Goal: Task Accomplishment & Management: Use online tool/utility

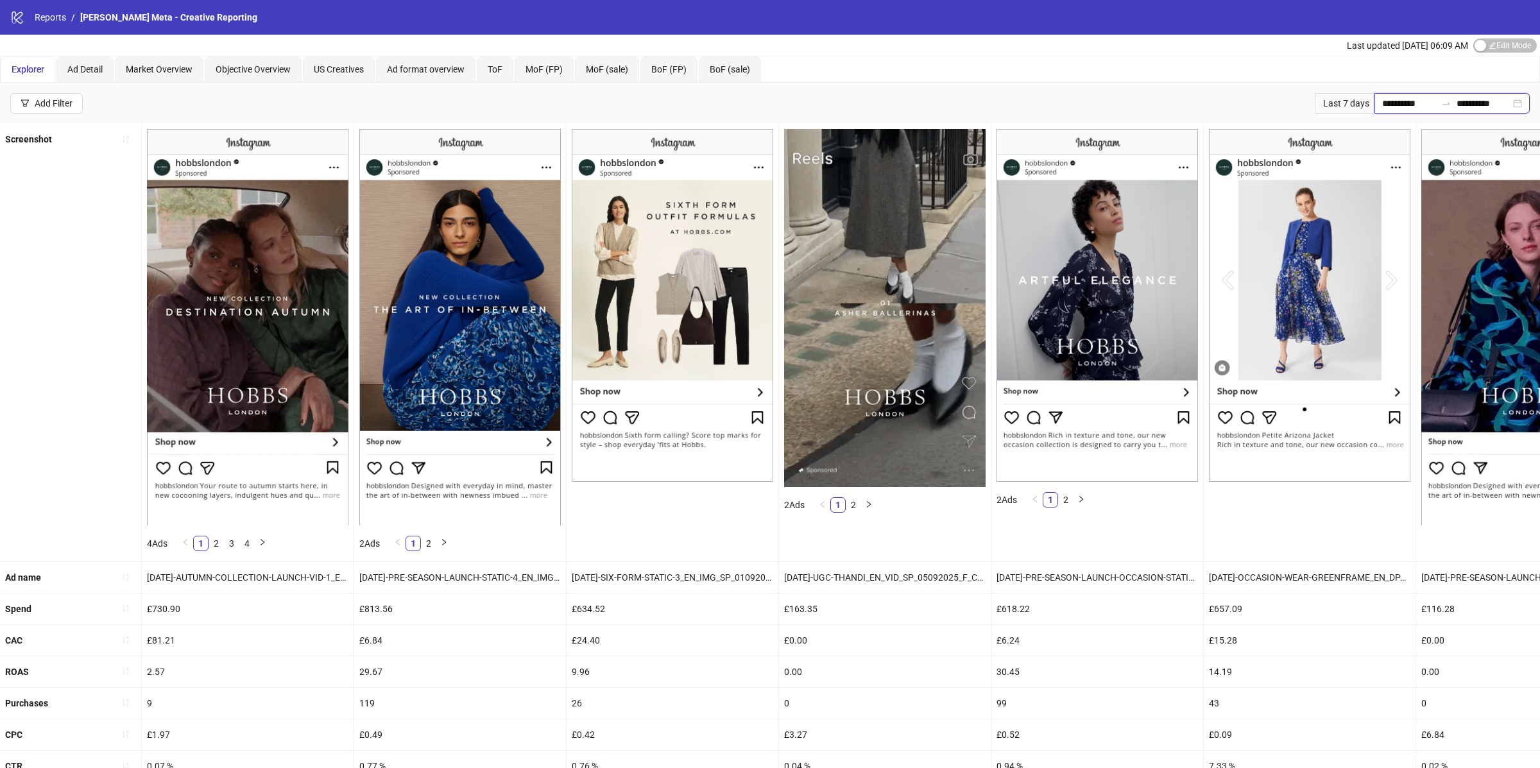
click at [1386, 105] on input "**********" at bounding box center [1409, 103] width 54 height 14
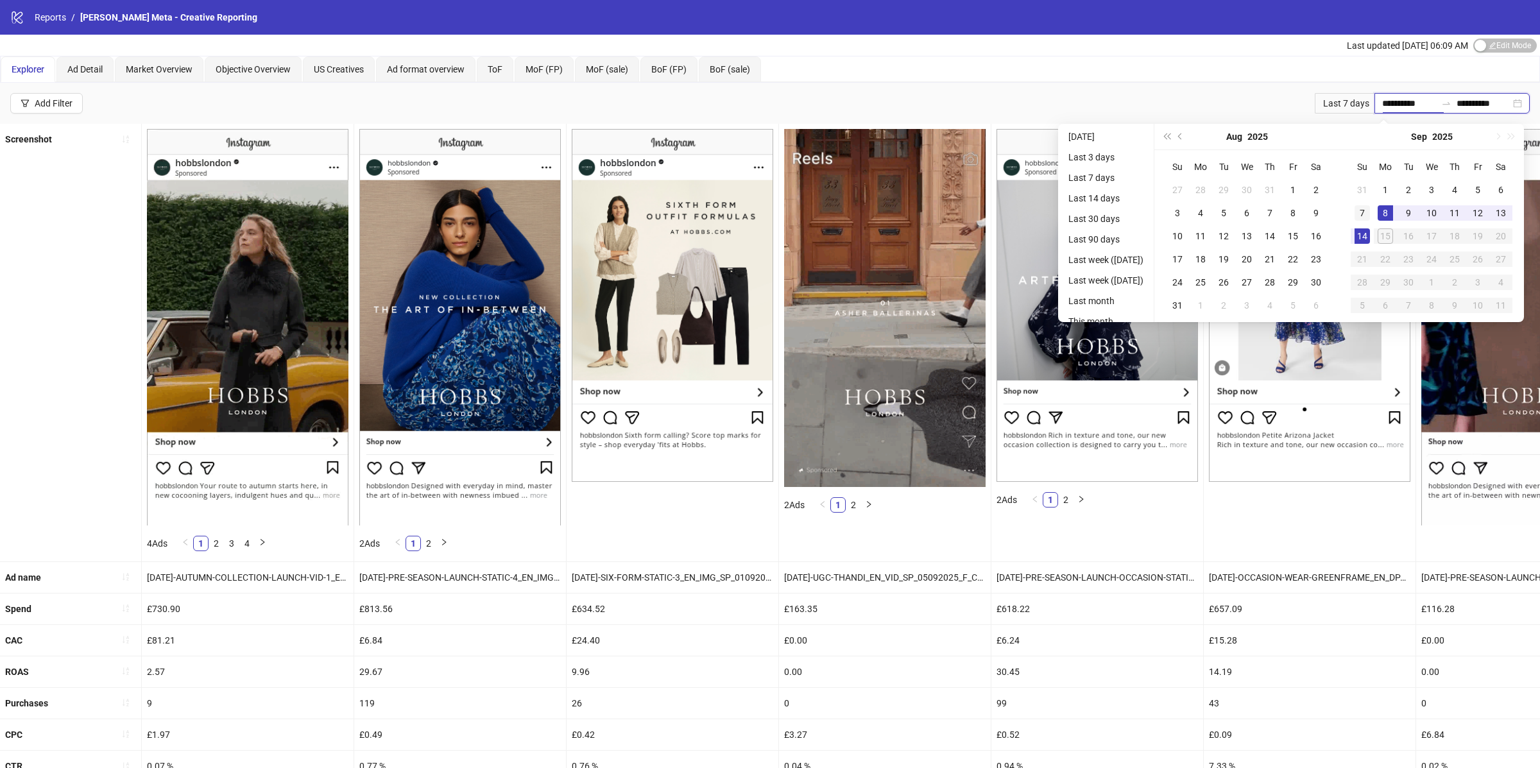
type input "**********"
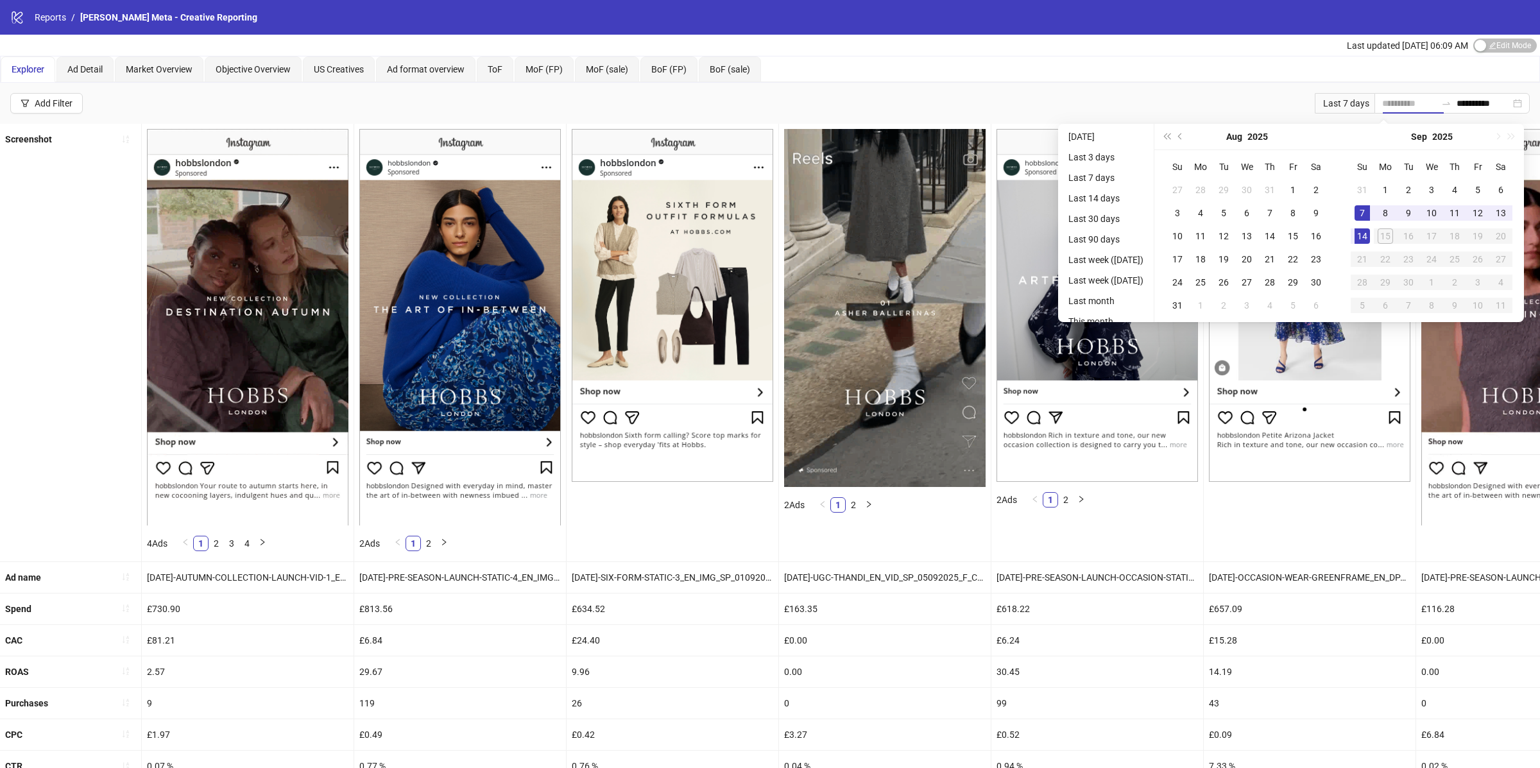
click at [1370, 214] on div "7" at bounding box center [1362, 212] width 15 height 15
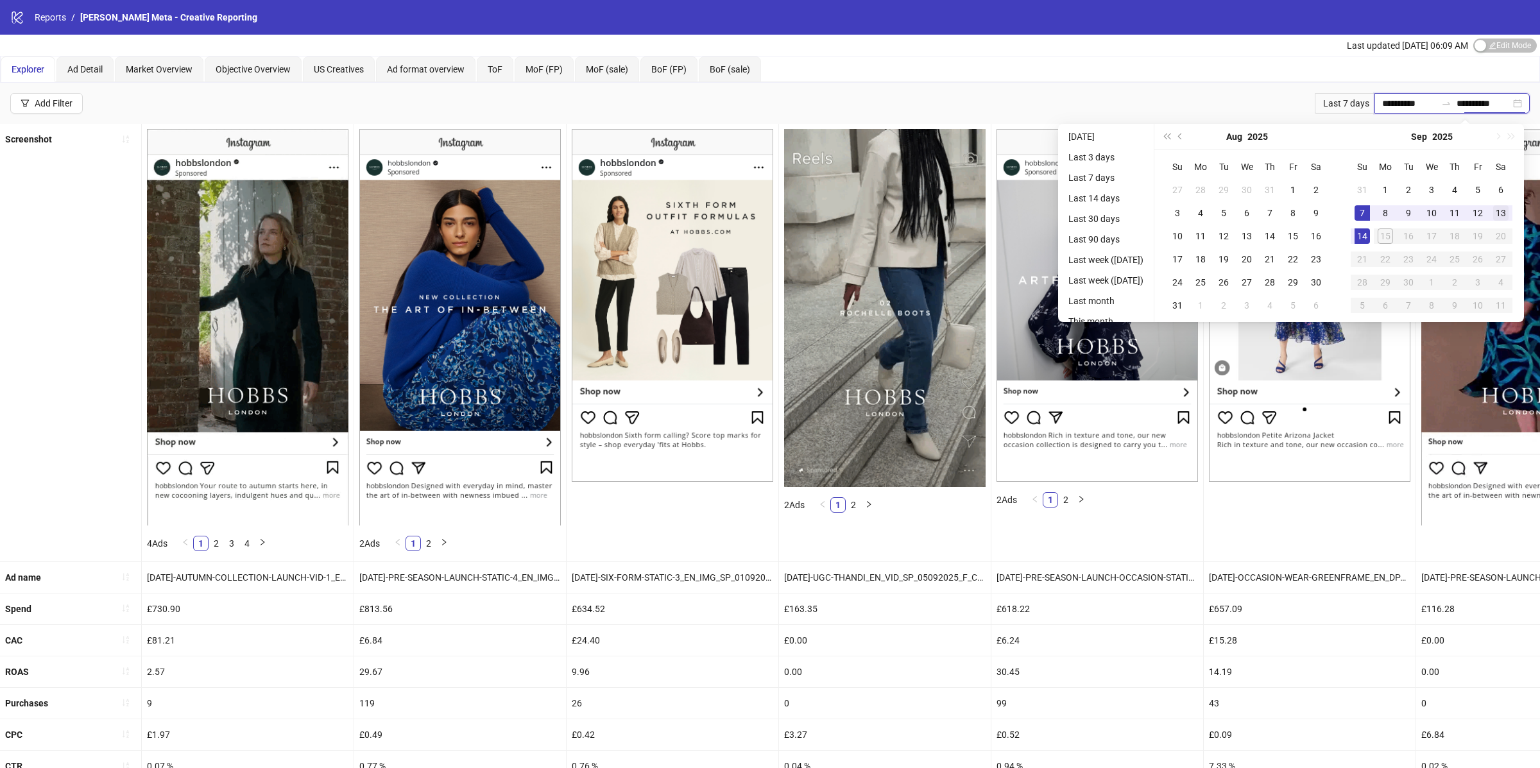
type input "**********"
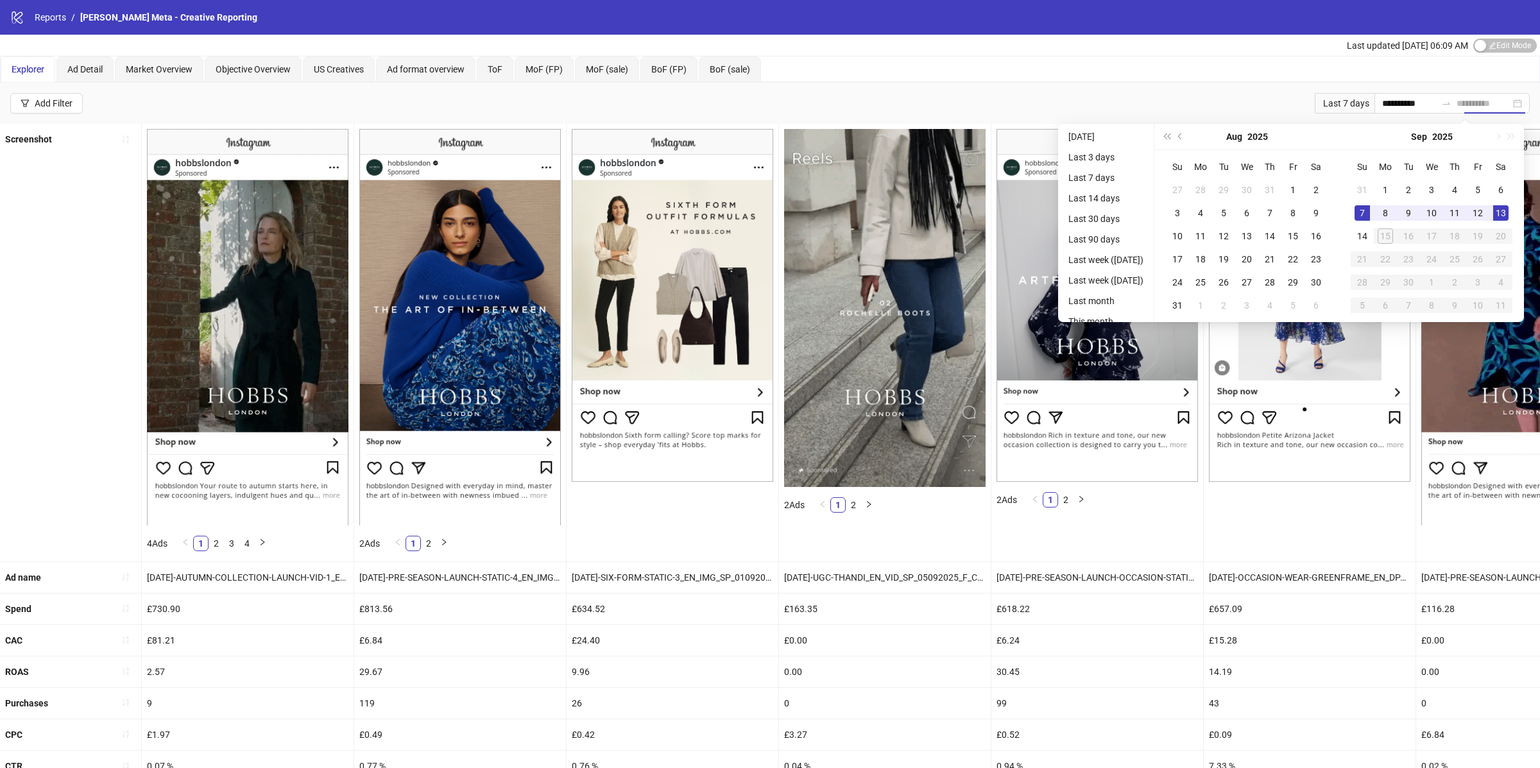
click at [1508, 212] on div "13" at bounding box center [1500, 212] width 15 height 15
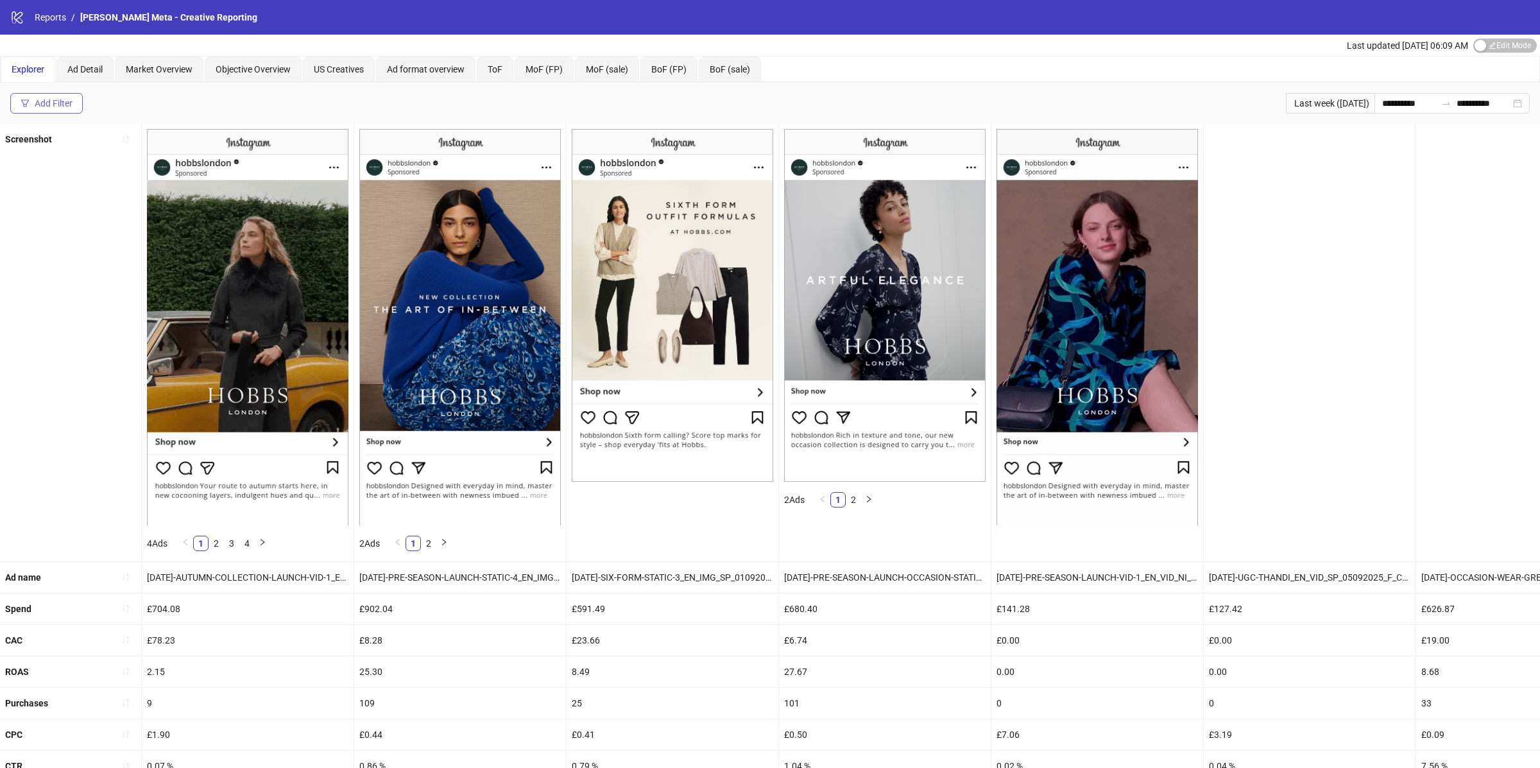
click at [55, 105] on div "Add Filter" at bounding box center [54, 103] width 38 height 10
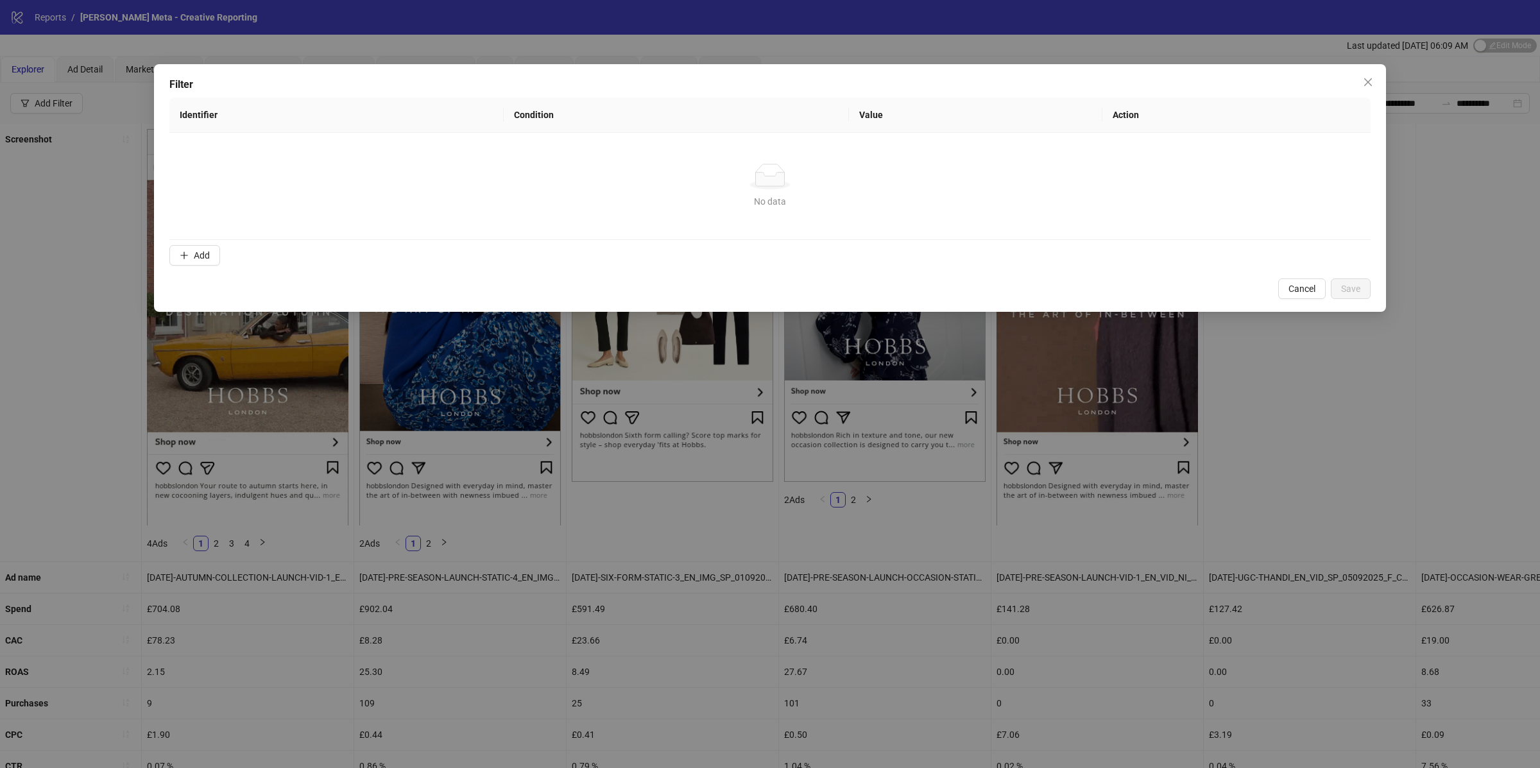
click at [187, 237] on td "No data No data" at bounding box center [769, 186] width 1201 height 107
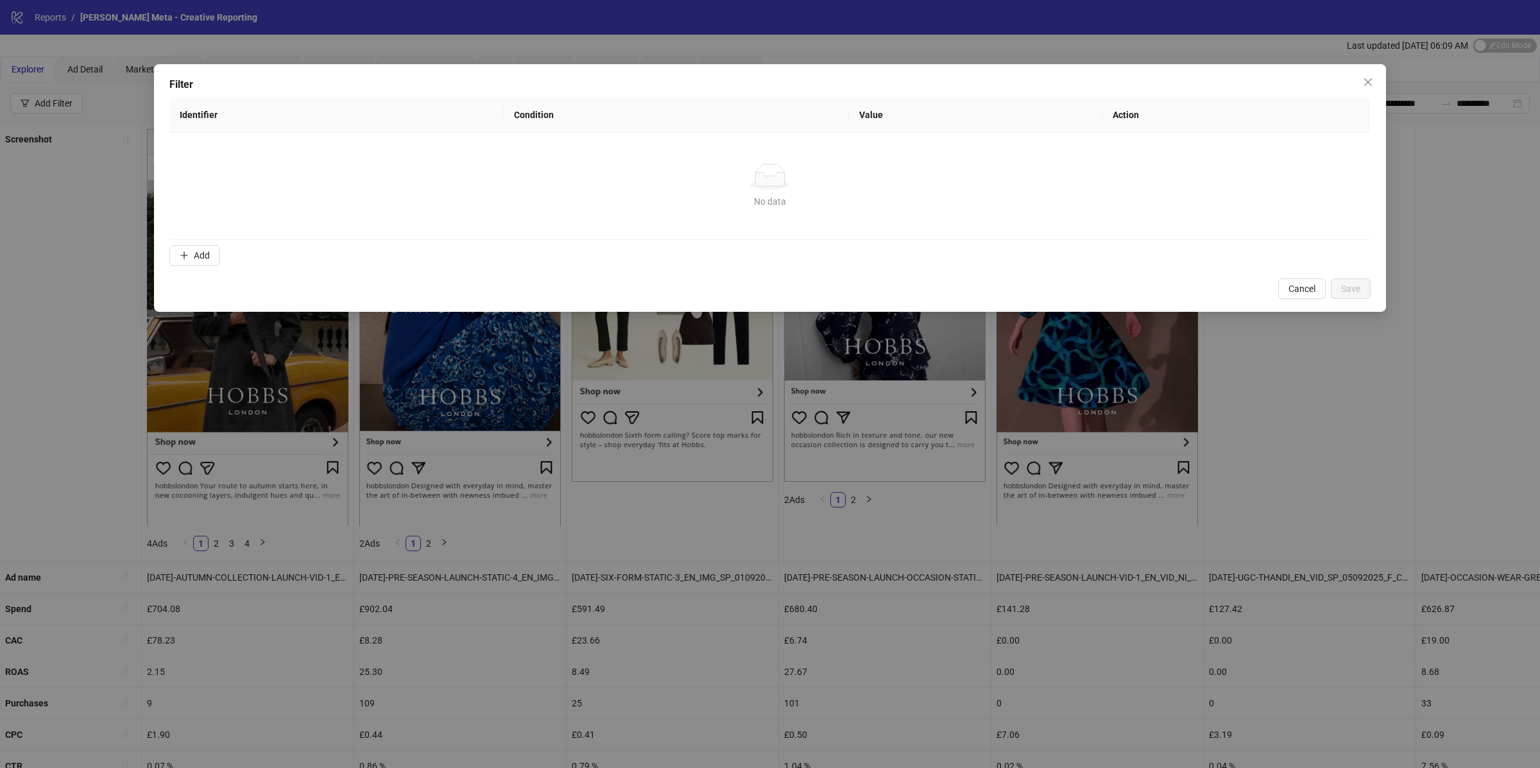
click at [187, 271] on form "Identifier Condition Value Action No data No data Add" at bounding box center [769, 184] width 1201 height 173
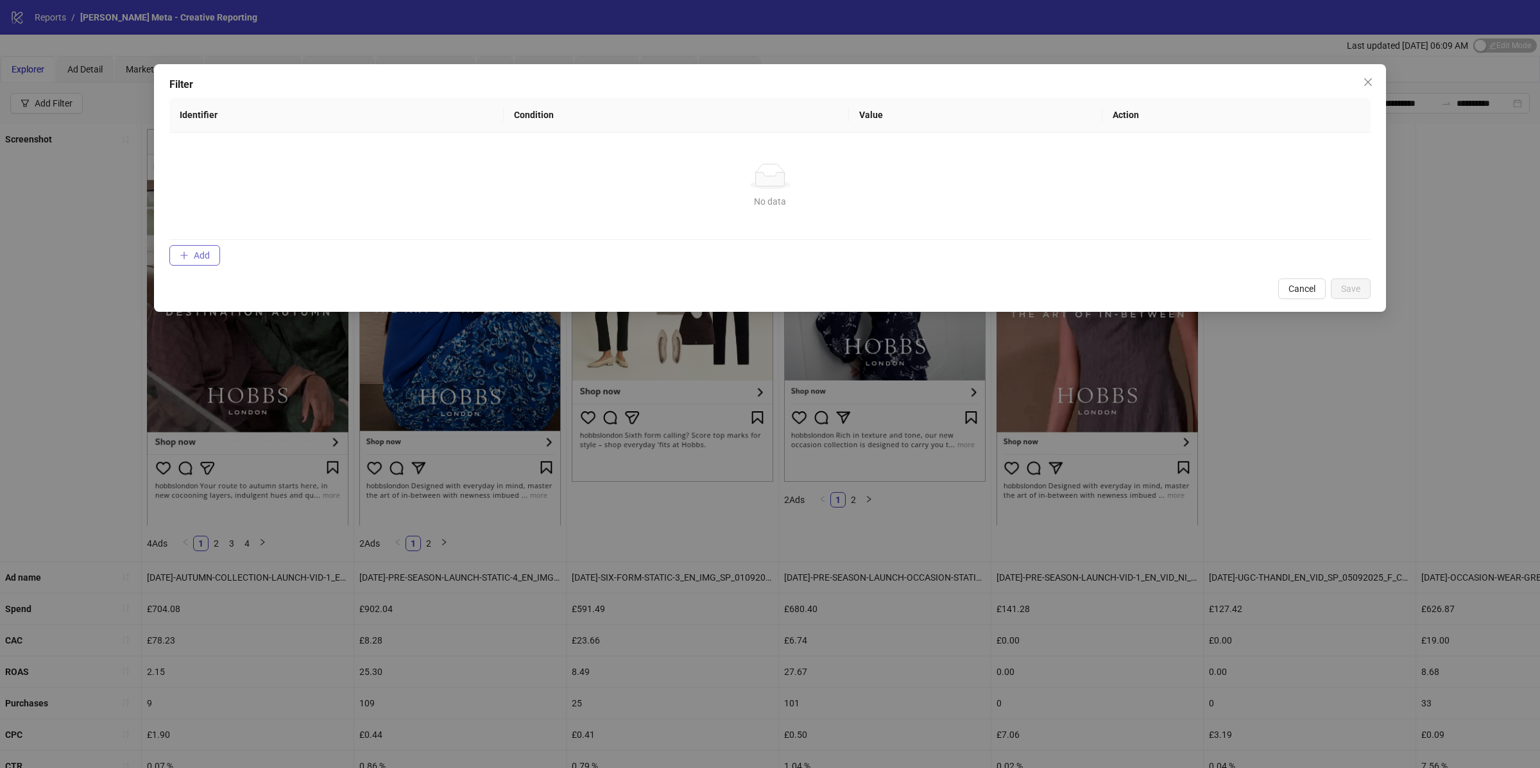
click at [190, 260] on button "Add" at bounding box center [194, 255] width 51 height 21
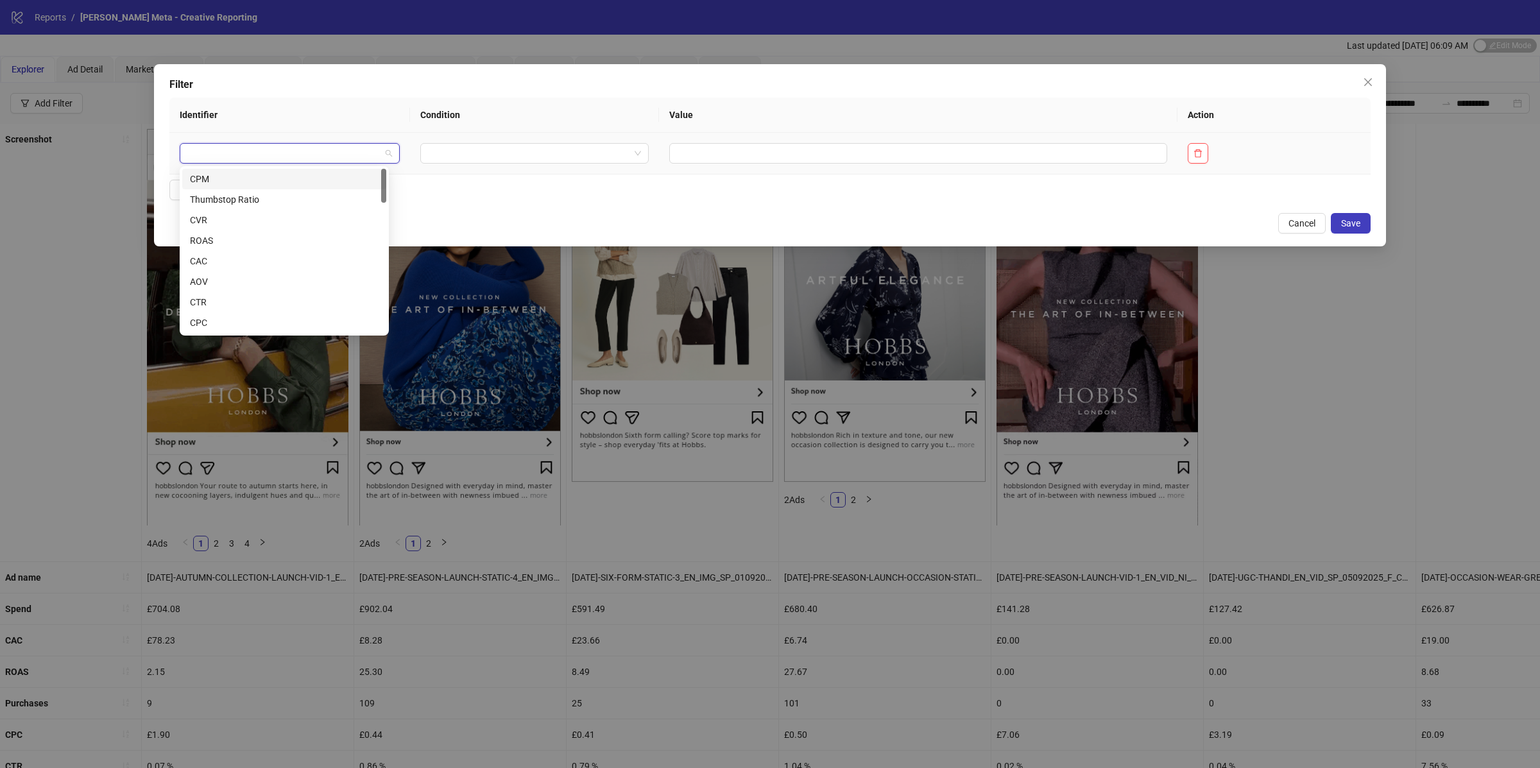
click at [239, 159] on input "search" at bounding box center [283, 153] width 193 height 19
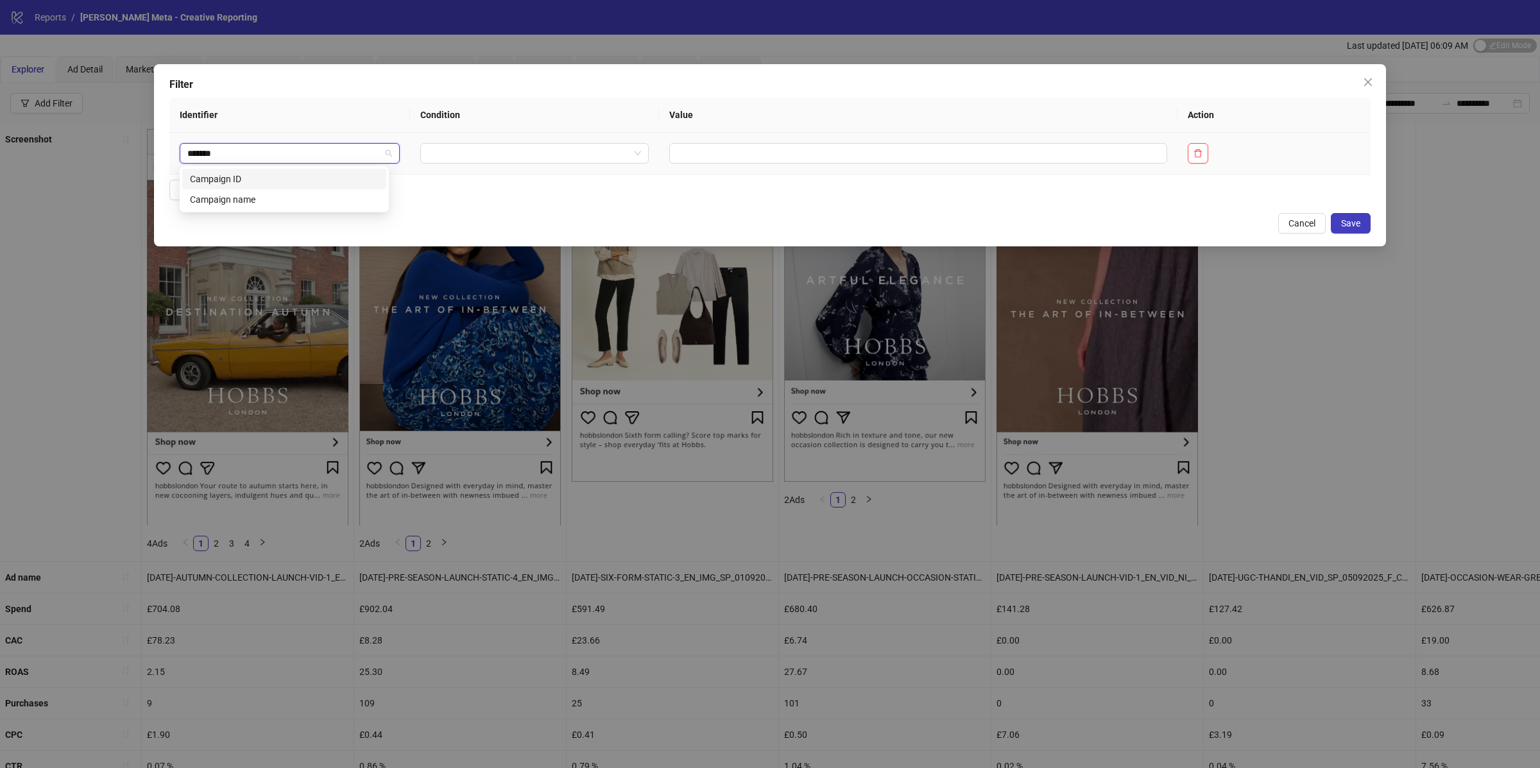
type input "********"
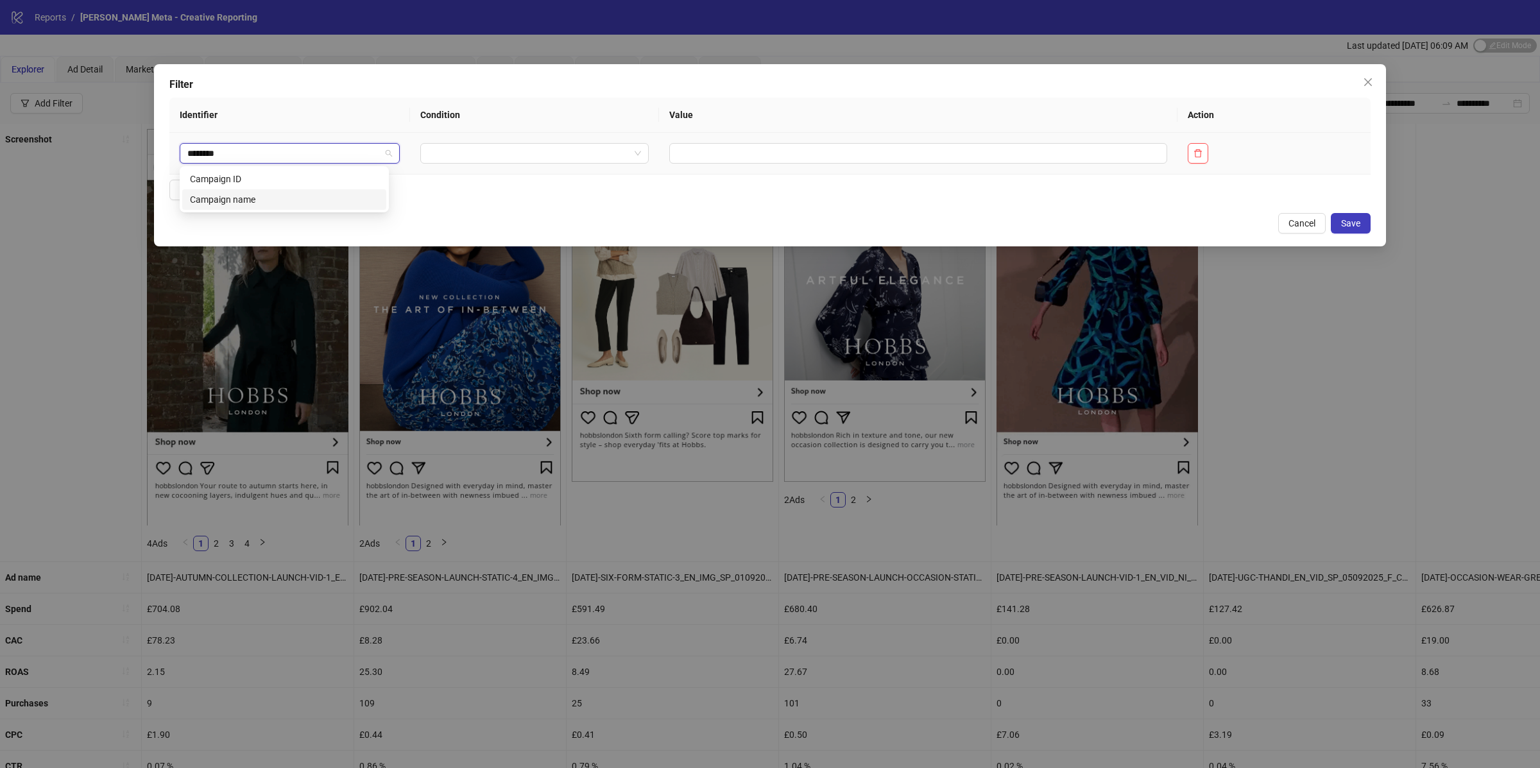
click at [223, 202] on div "Campaign name" at bounding box center [284, 200] width 189 height 14
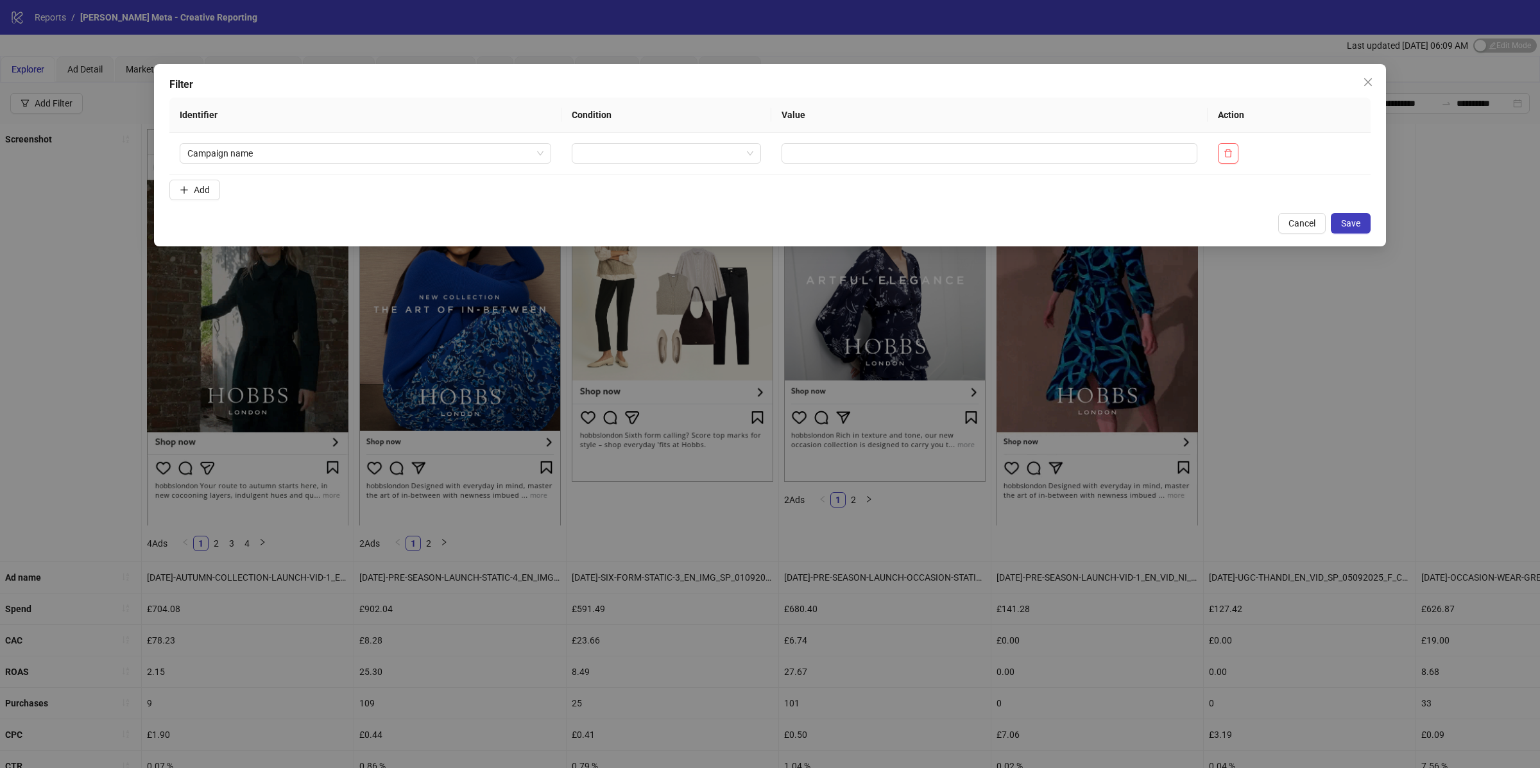
click at [231, 193] on form "Identifier Condition Value Action Campaign name Add" at bounding box center [769, 152] width 1201 height 108
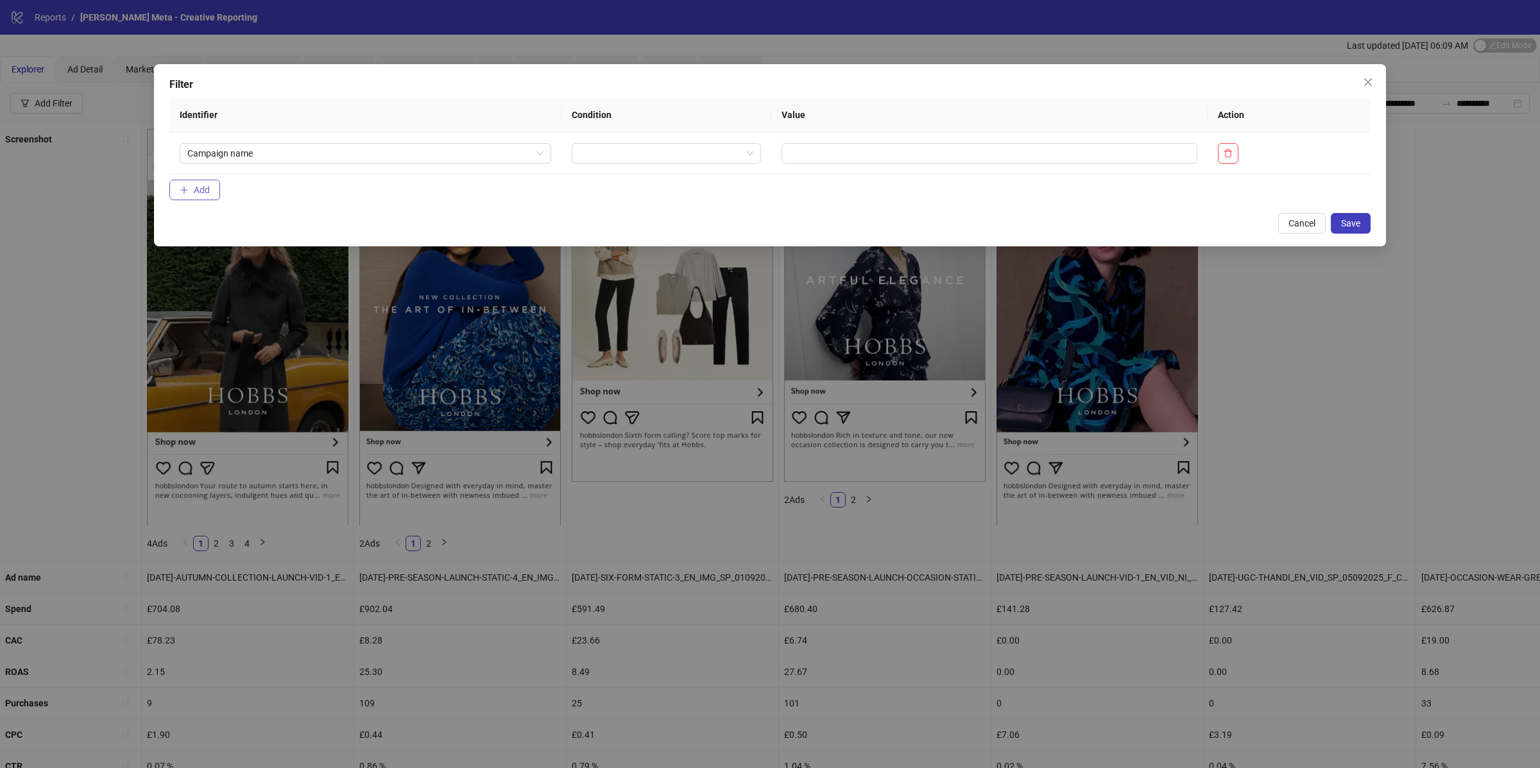
click at [197, 193] on span "Add" at bounding box center [202, 190] width 16 height 10
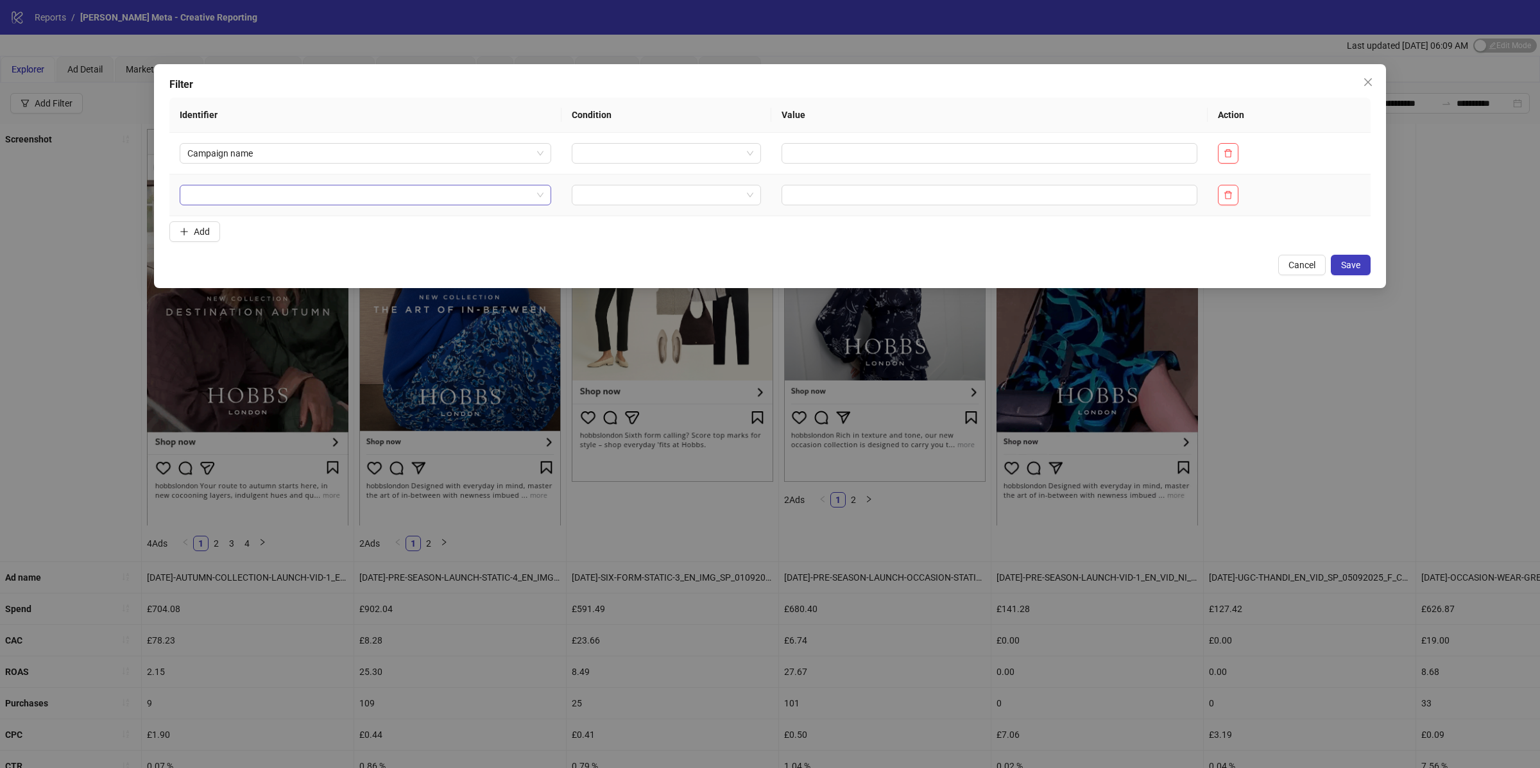
click at [237, 203] on input "search" at bounding box center [359, 194] width 345 height 19
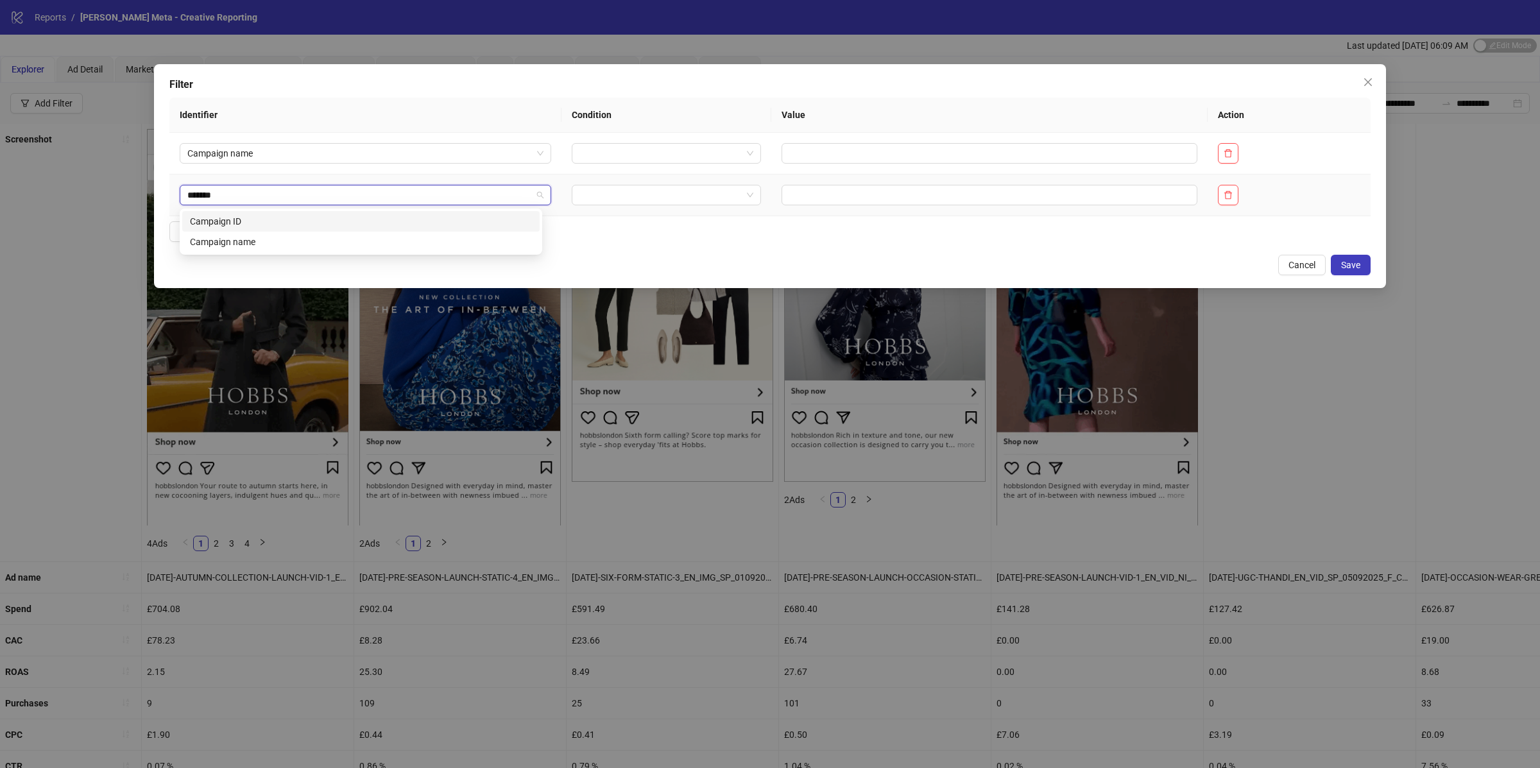
type input "********"
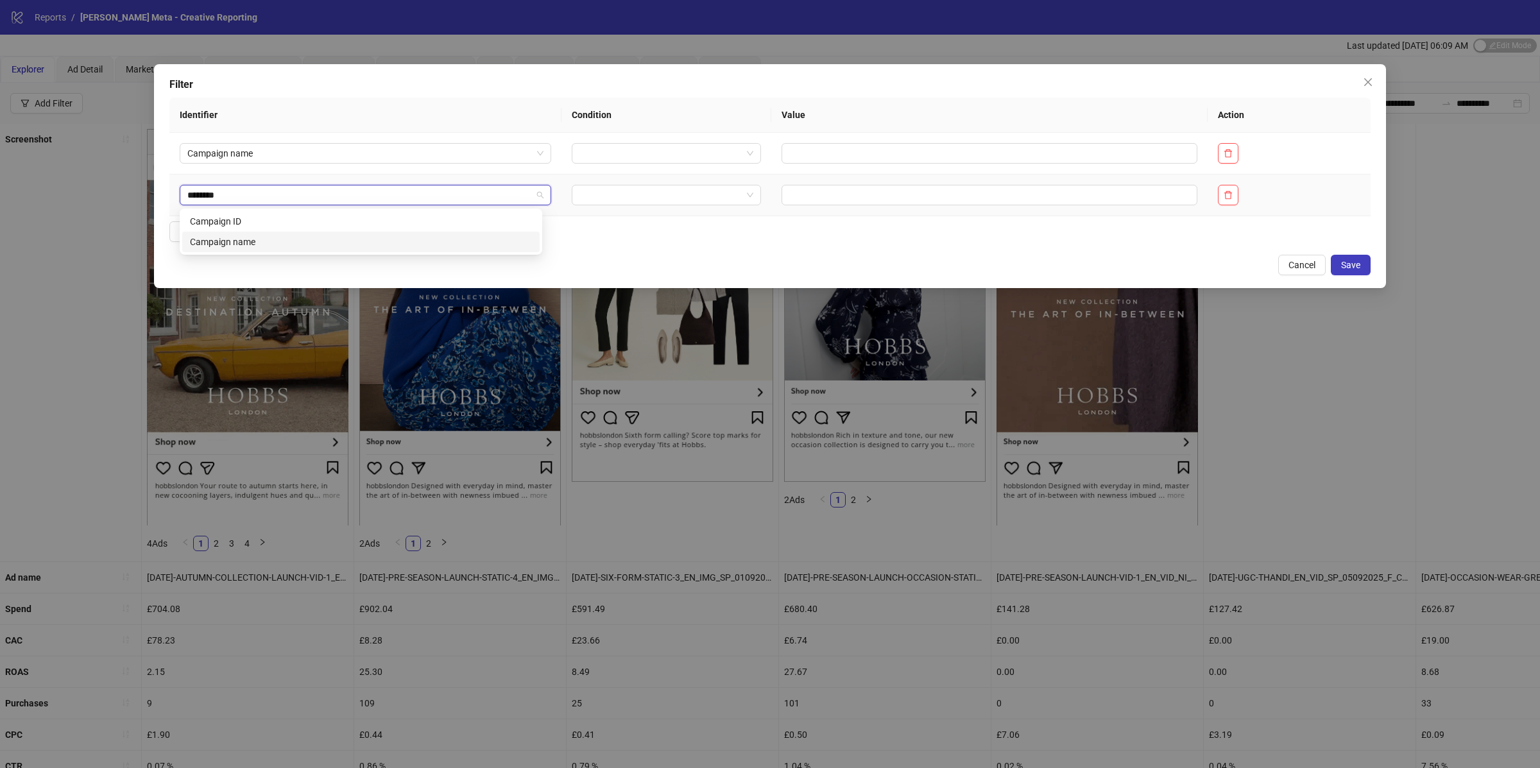
click at [262, 239] on div "Campaign name" at bounding box center [361, 242] width 342 height 14
click at [586, 150] on input "search" at bounding box center [661, 153] width 162 height 19
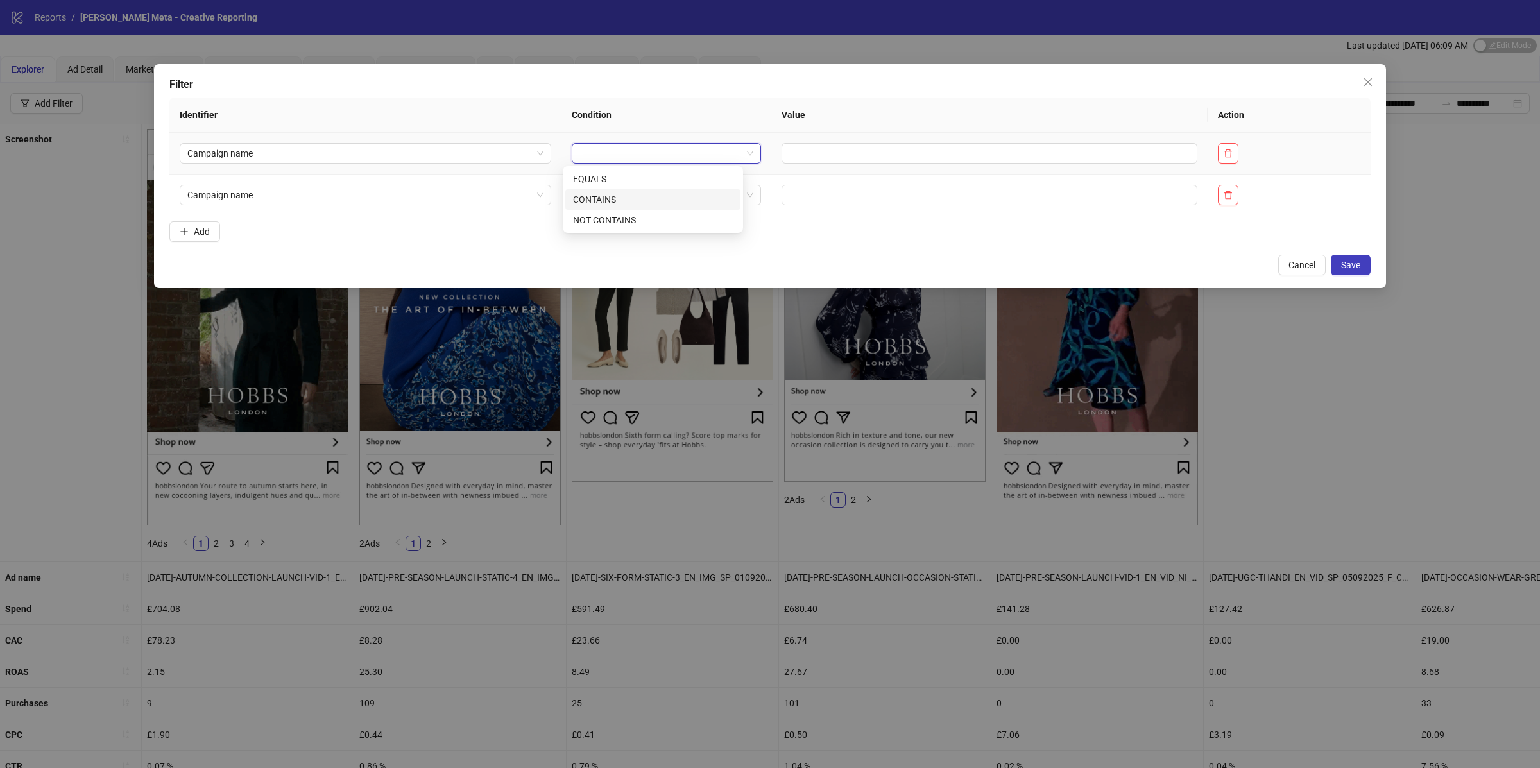
click at [621, 195] on div "CONTAINS" at bounding box center [653, 200] width 160 height 14
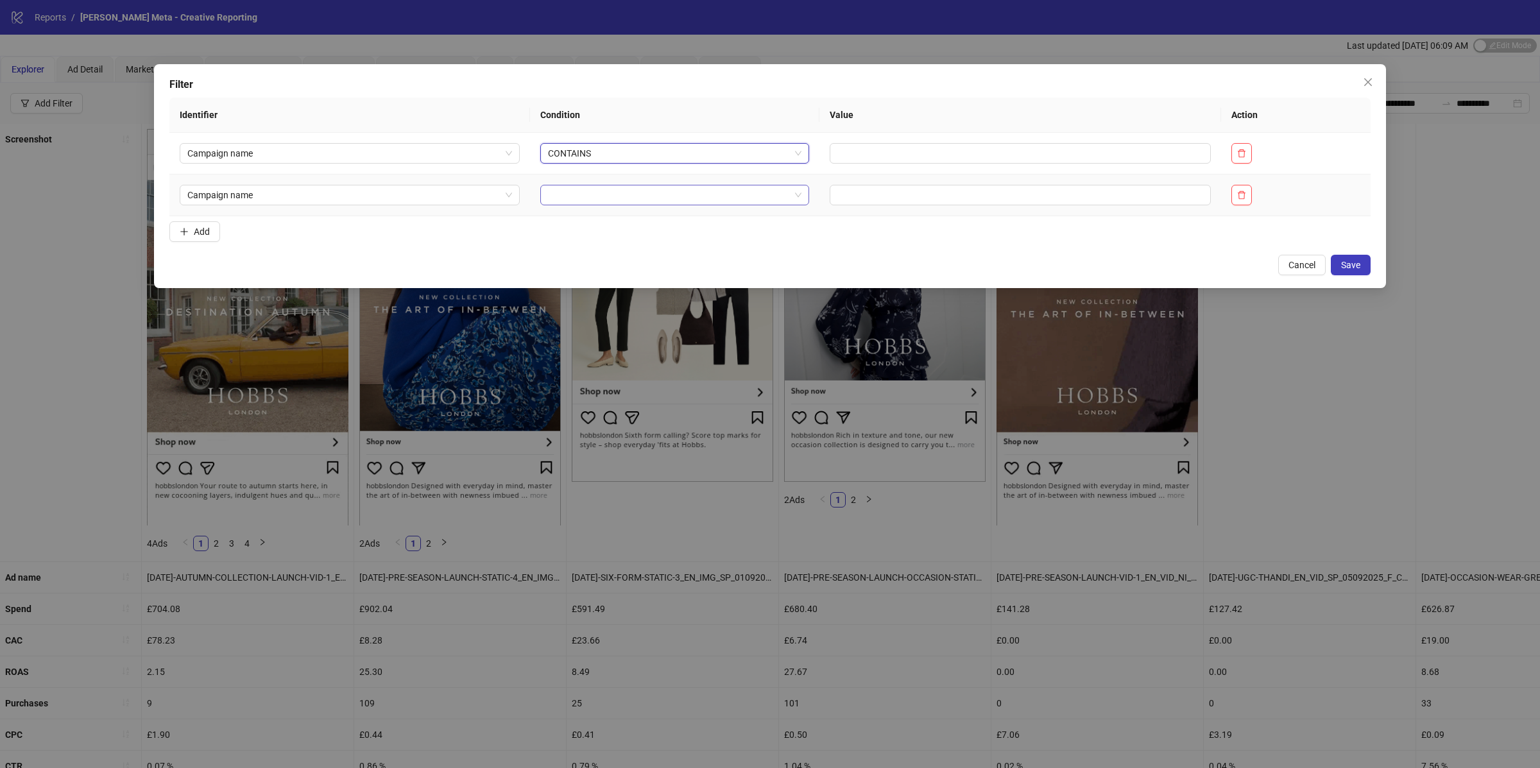
click at [619, 189] on input "search" at bounding box center [668, 194] width 241 height 19
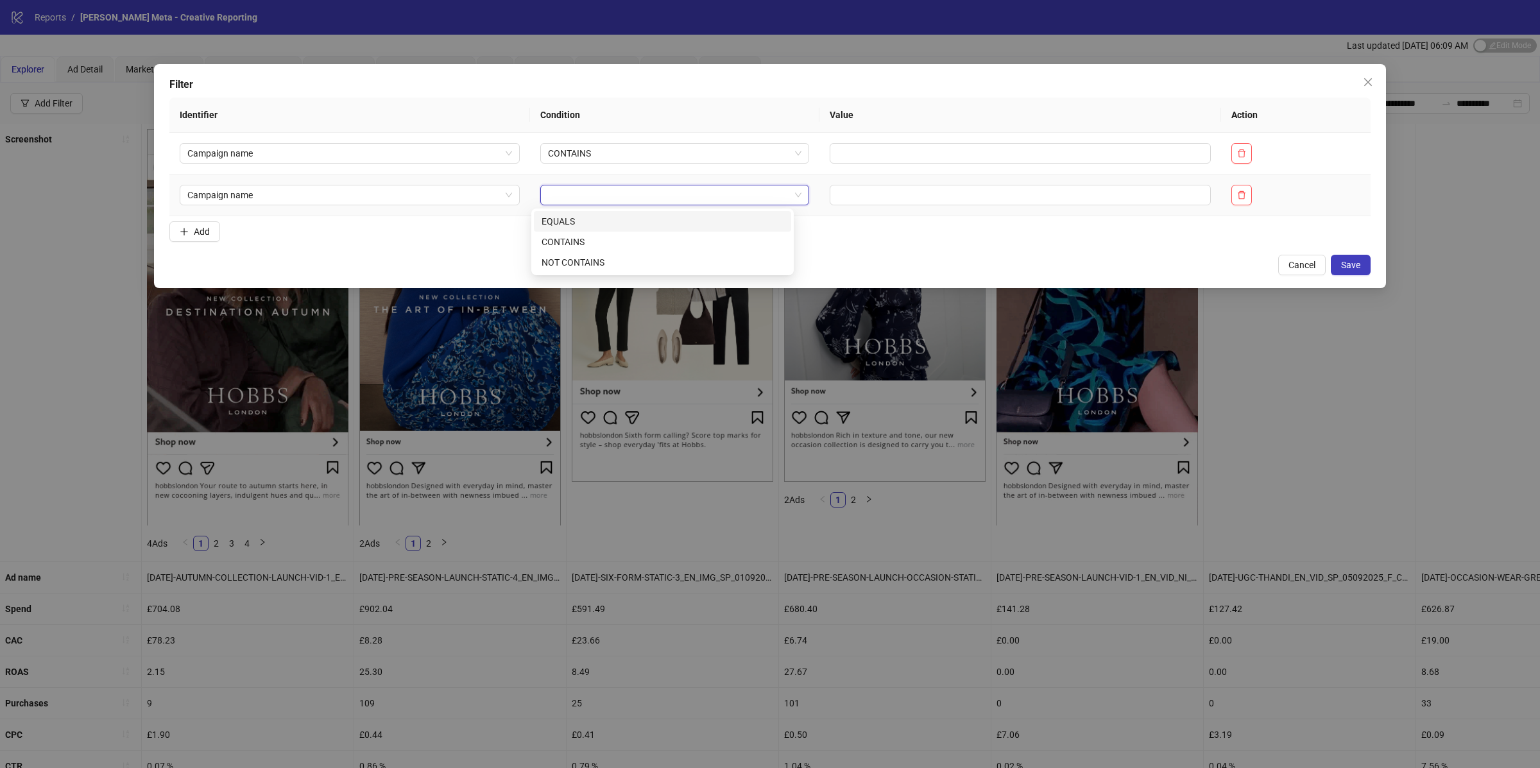
click at [592, 242] on div "CONTAINS" at bounding box center [663, 242] width 242 height 14
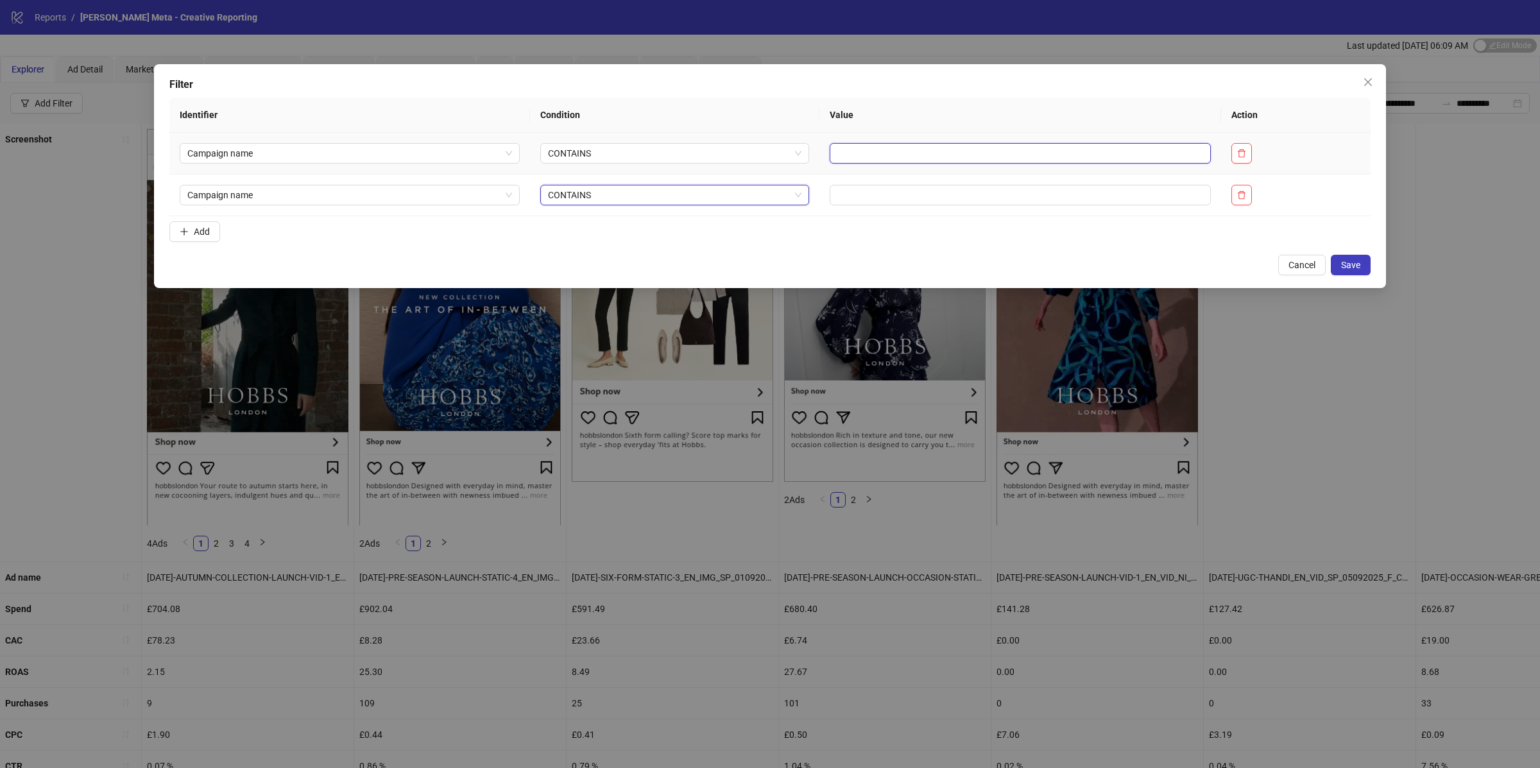
click at [832, 150] on input "text" at bounding box center [1020, 153] width 381 height 21
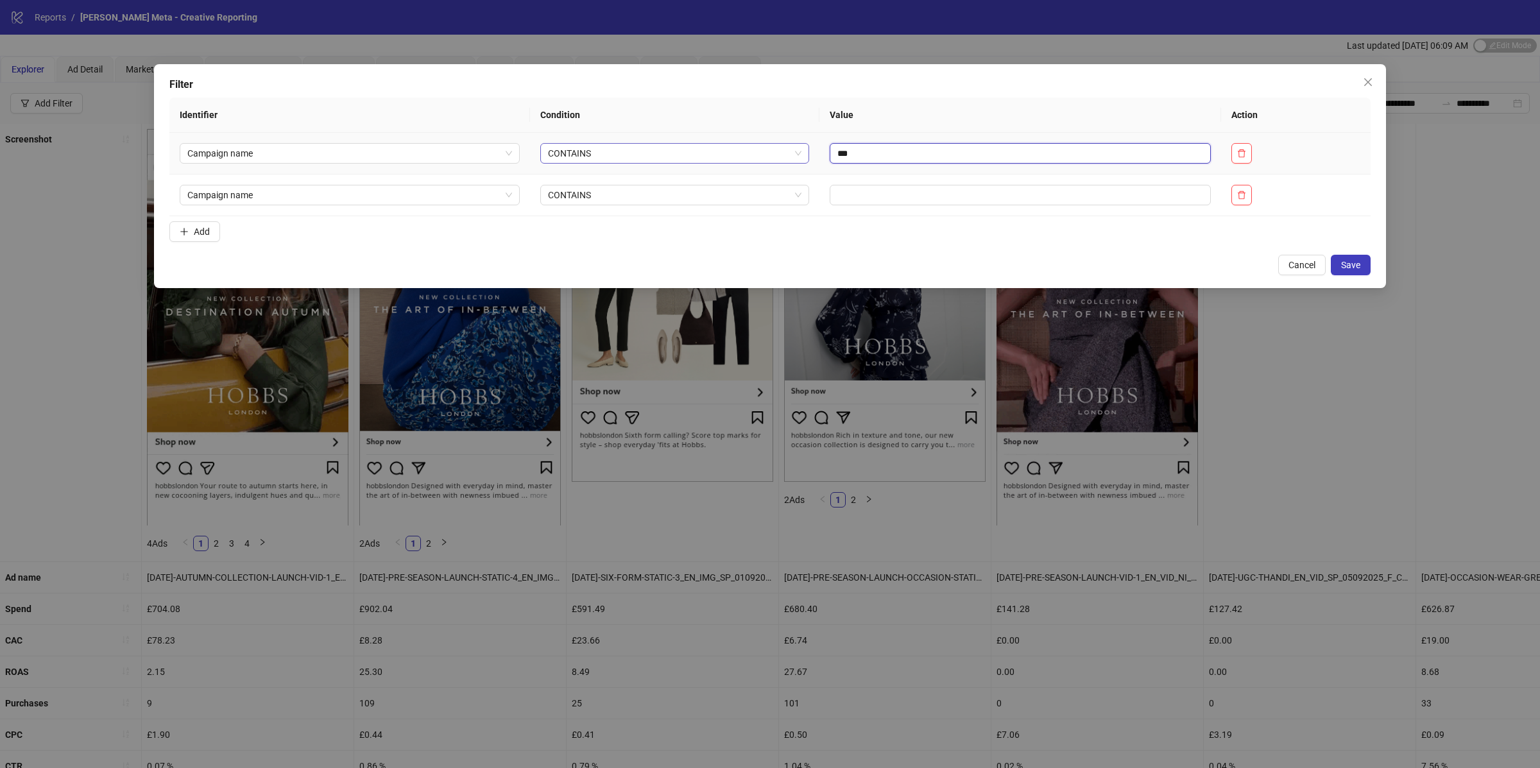
click at [694, 151] on span "CONTAINS" at bounding box center [674, 153] width 253 height 19
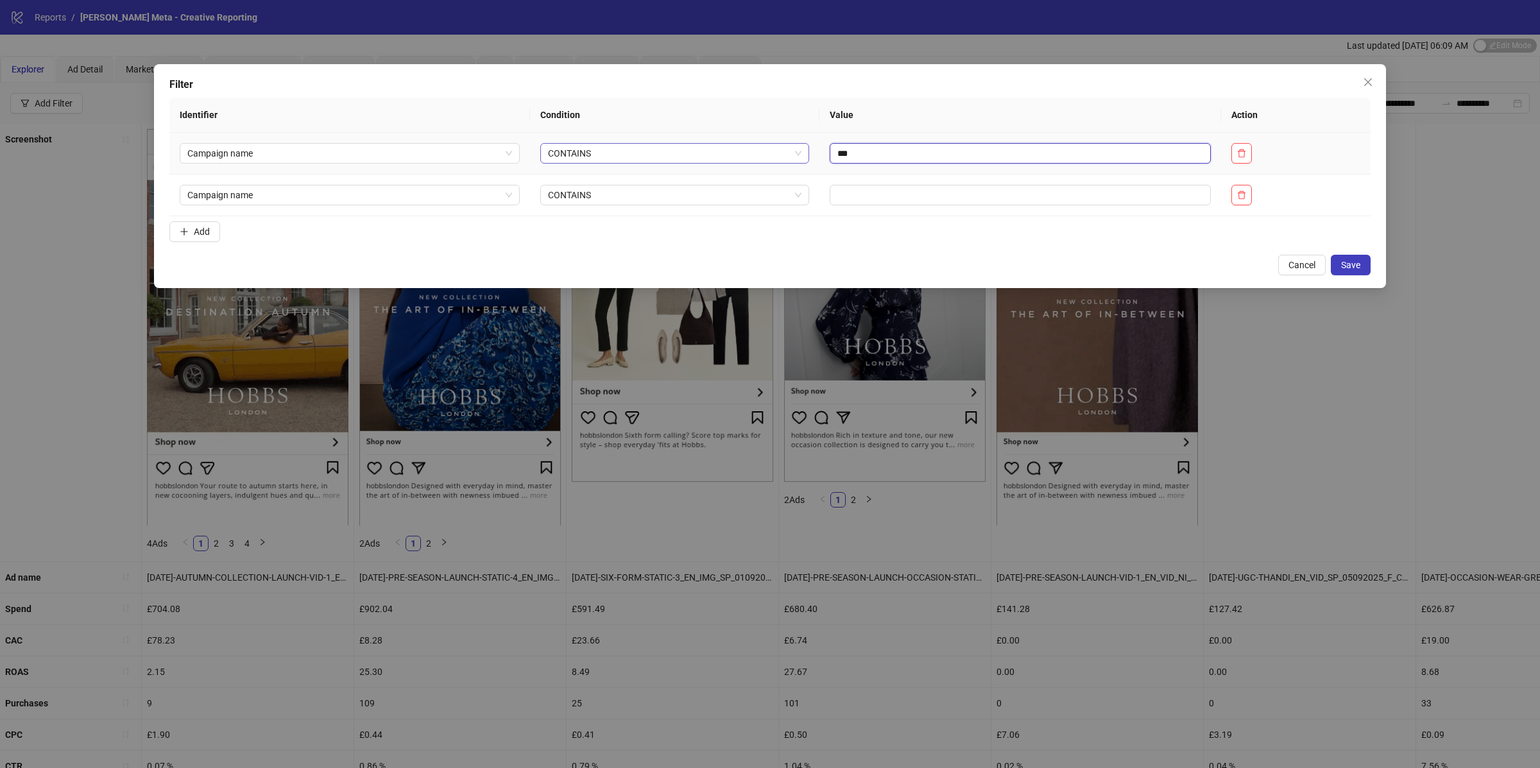
type input "***"
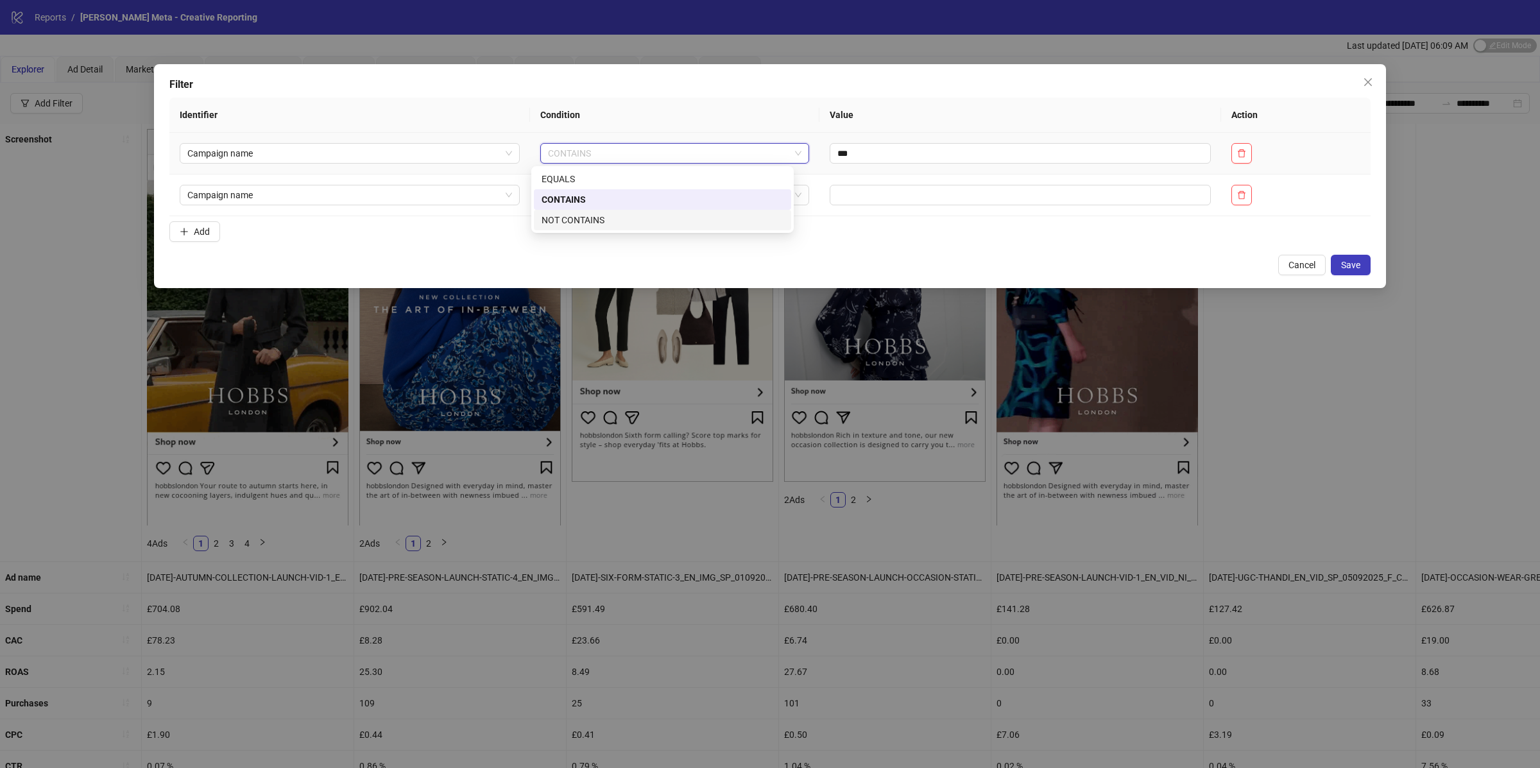
click at [658, 228] on div "NOT CONTAINS" at bounding box center [662, 220] width 257 height 21
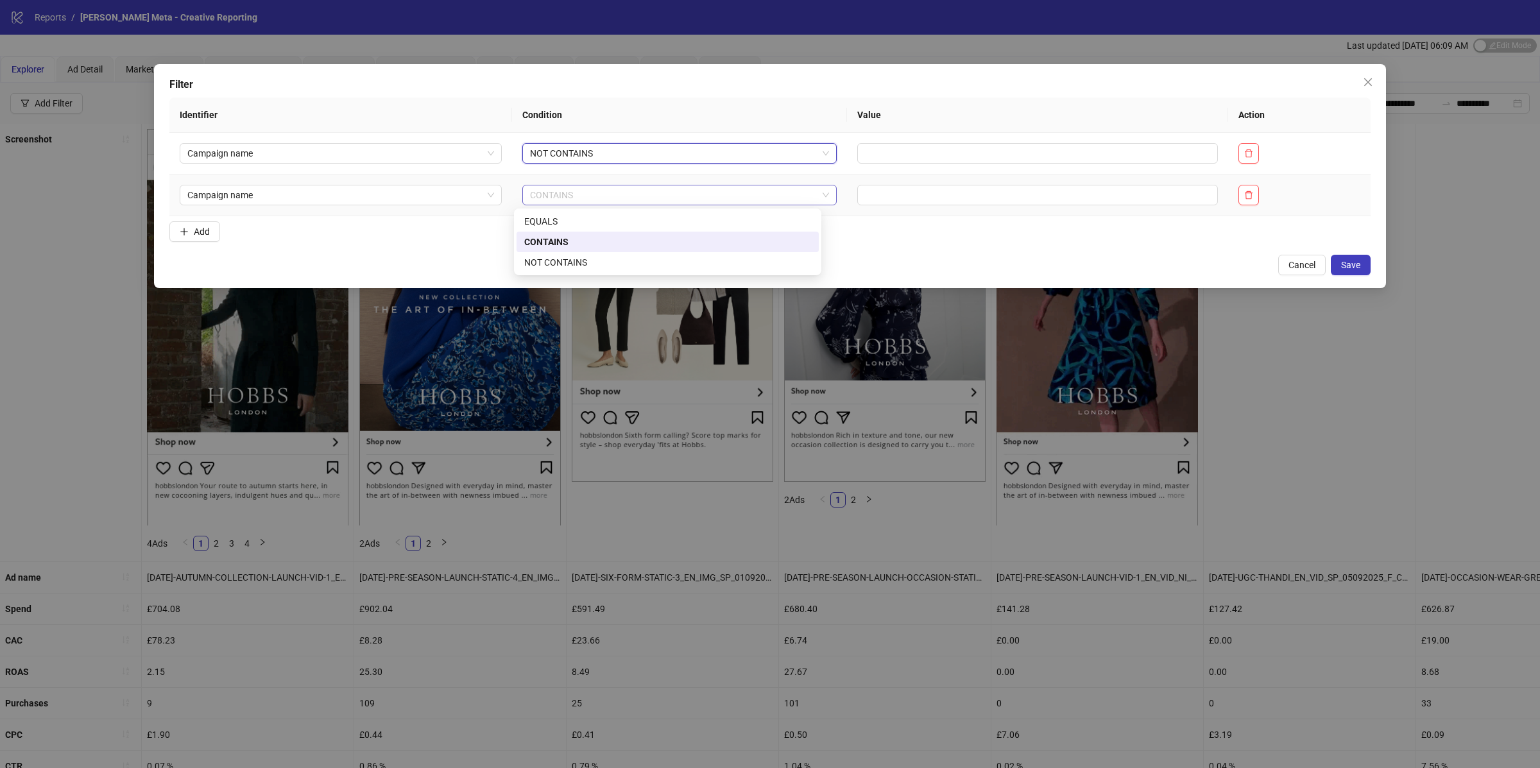
click at [648, 203] on span "CONTAINS" at bounding box center [679, 194] width 299 height 19
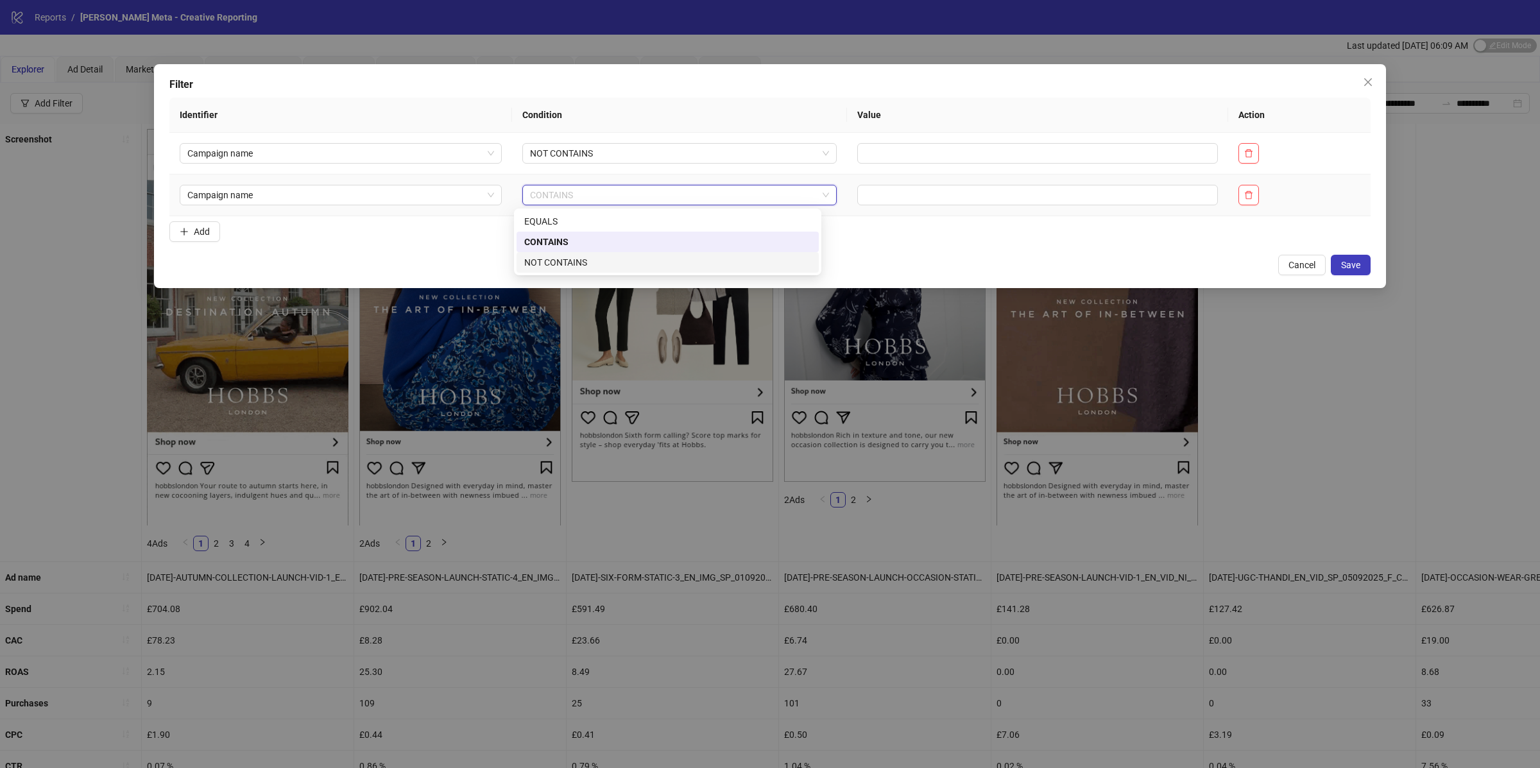
click at [618, 266] on div "NOT CONTAINS" at bounding box center [667, 262] width 287 height 14
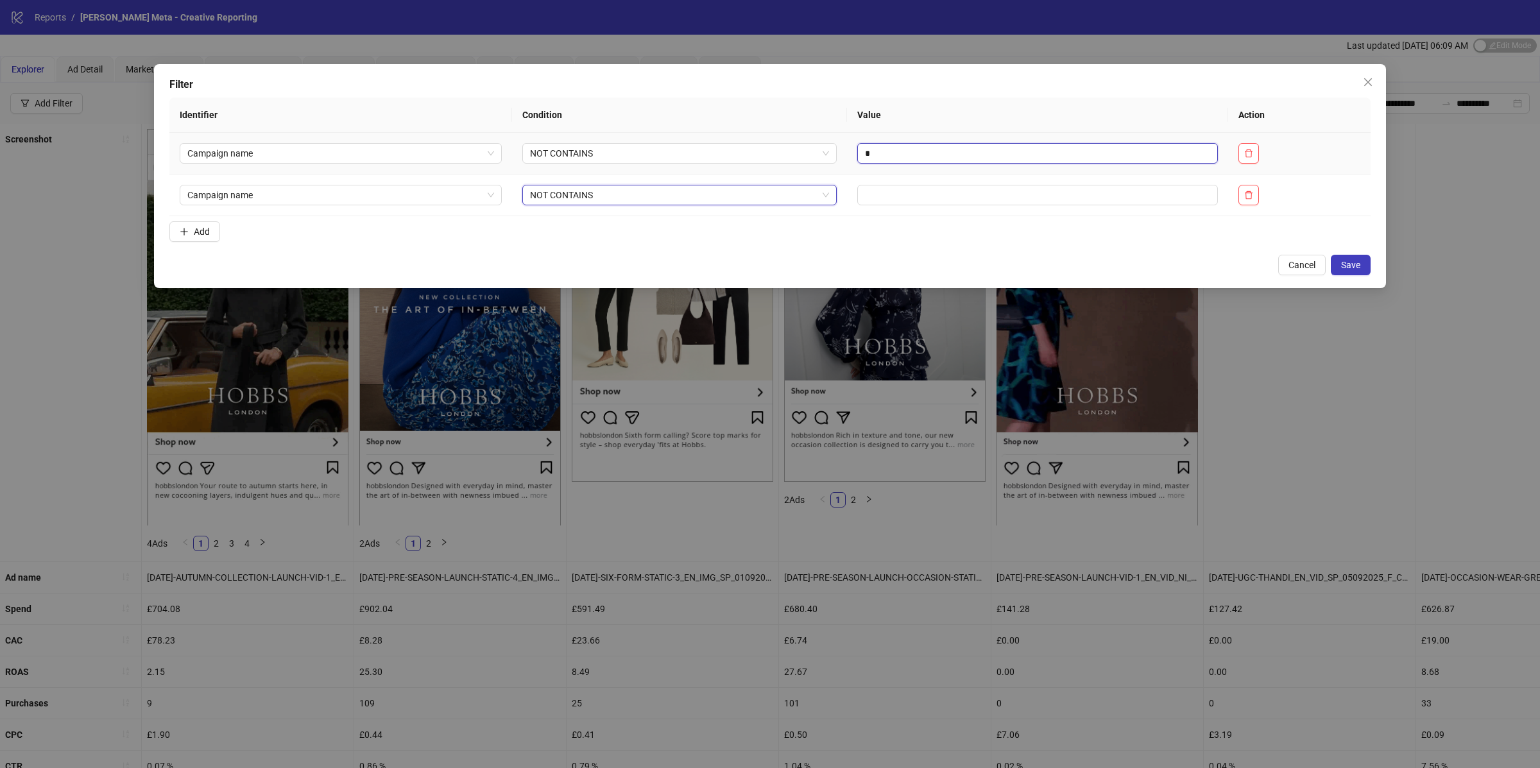
click at [900, 151] on input "*" at bounding box center [1037, 153] width 361 height 21
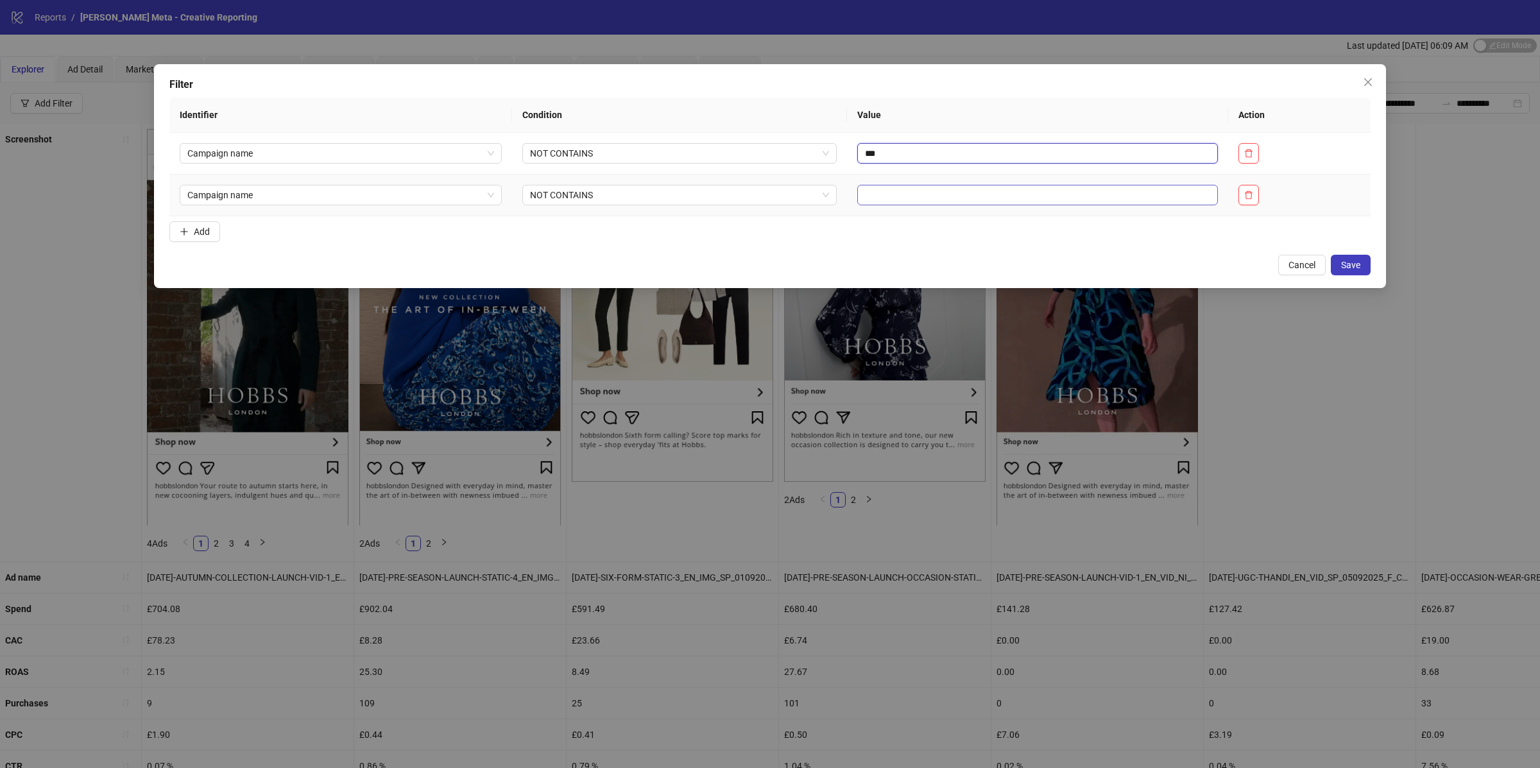
type input "***"
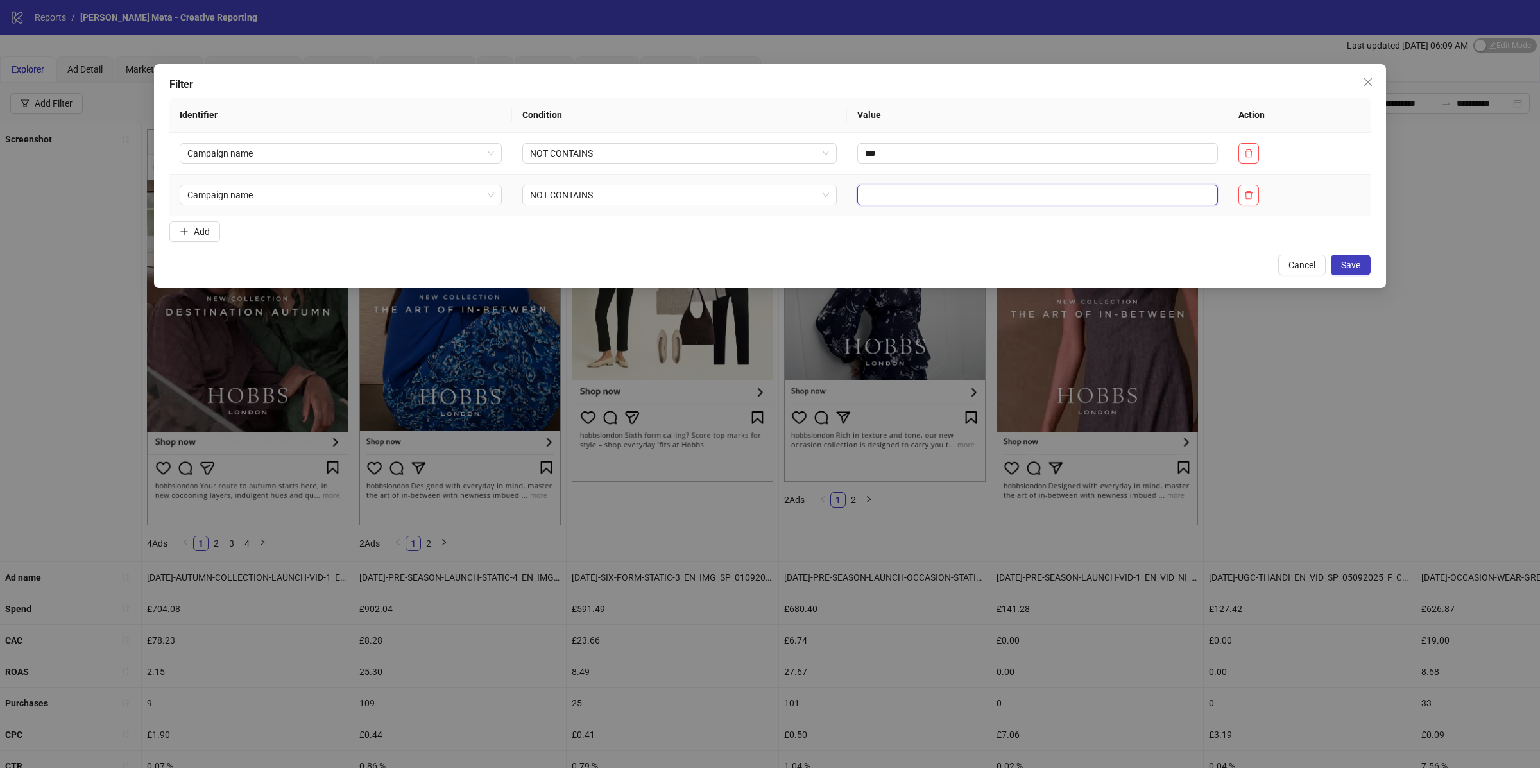
click at [886, 199] on input "text" at bounding box center [1037, 195] width 361 height 21
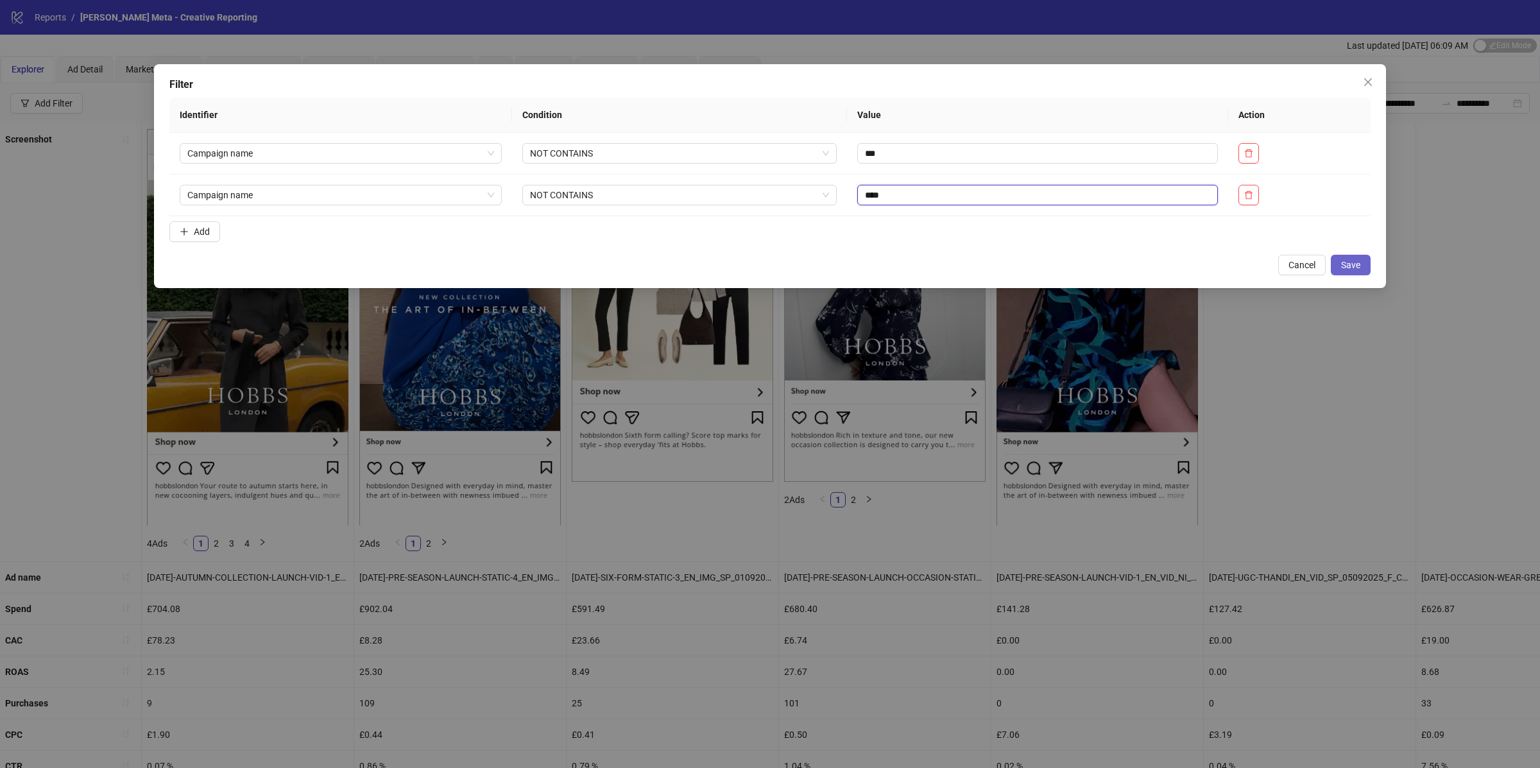
type input "****"
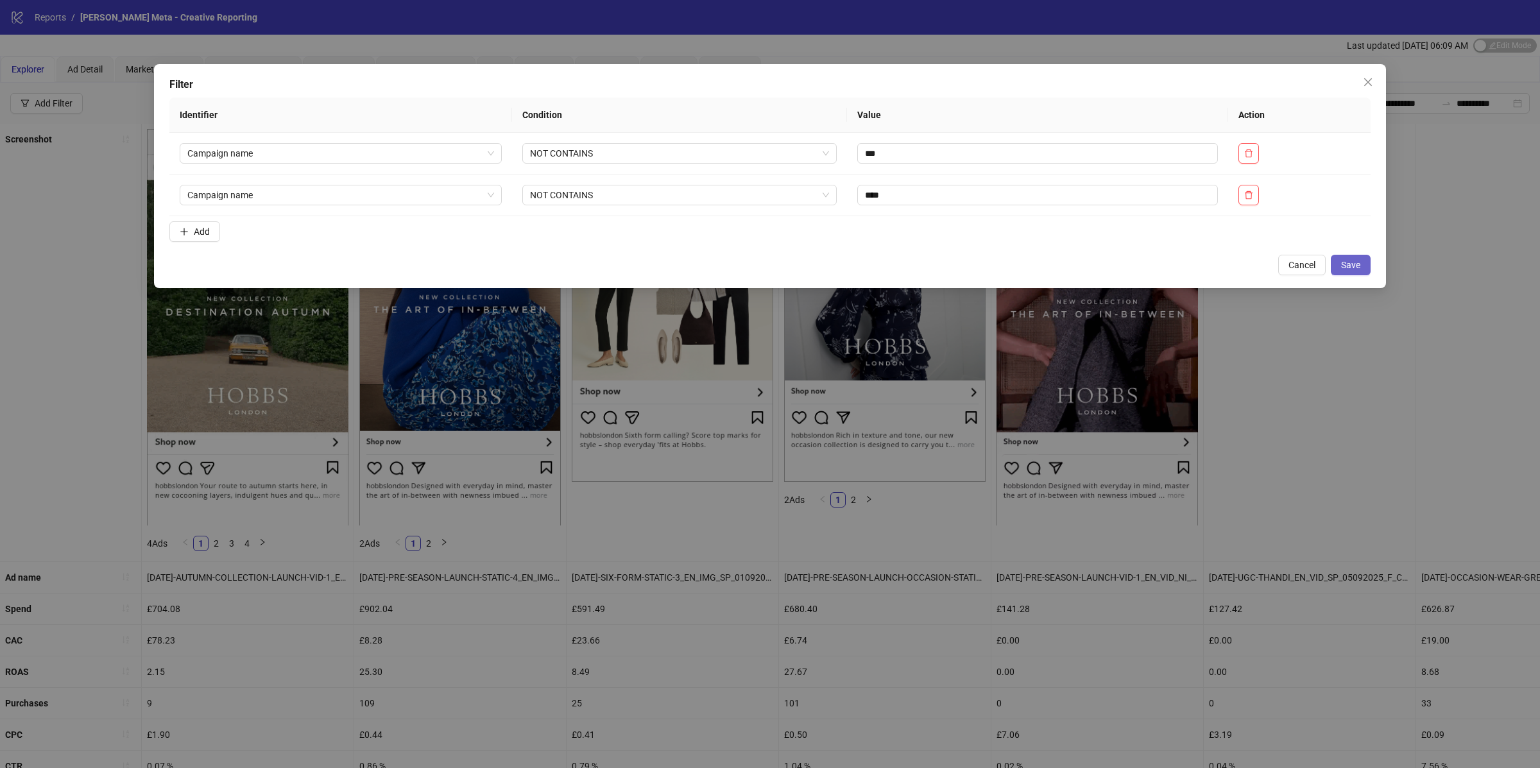
click at [1343, 264] on span "Save" at bounding box center [1350, 265] width 19 height 10
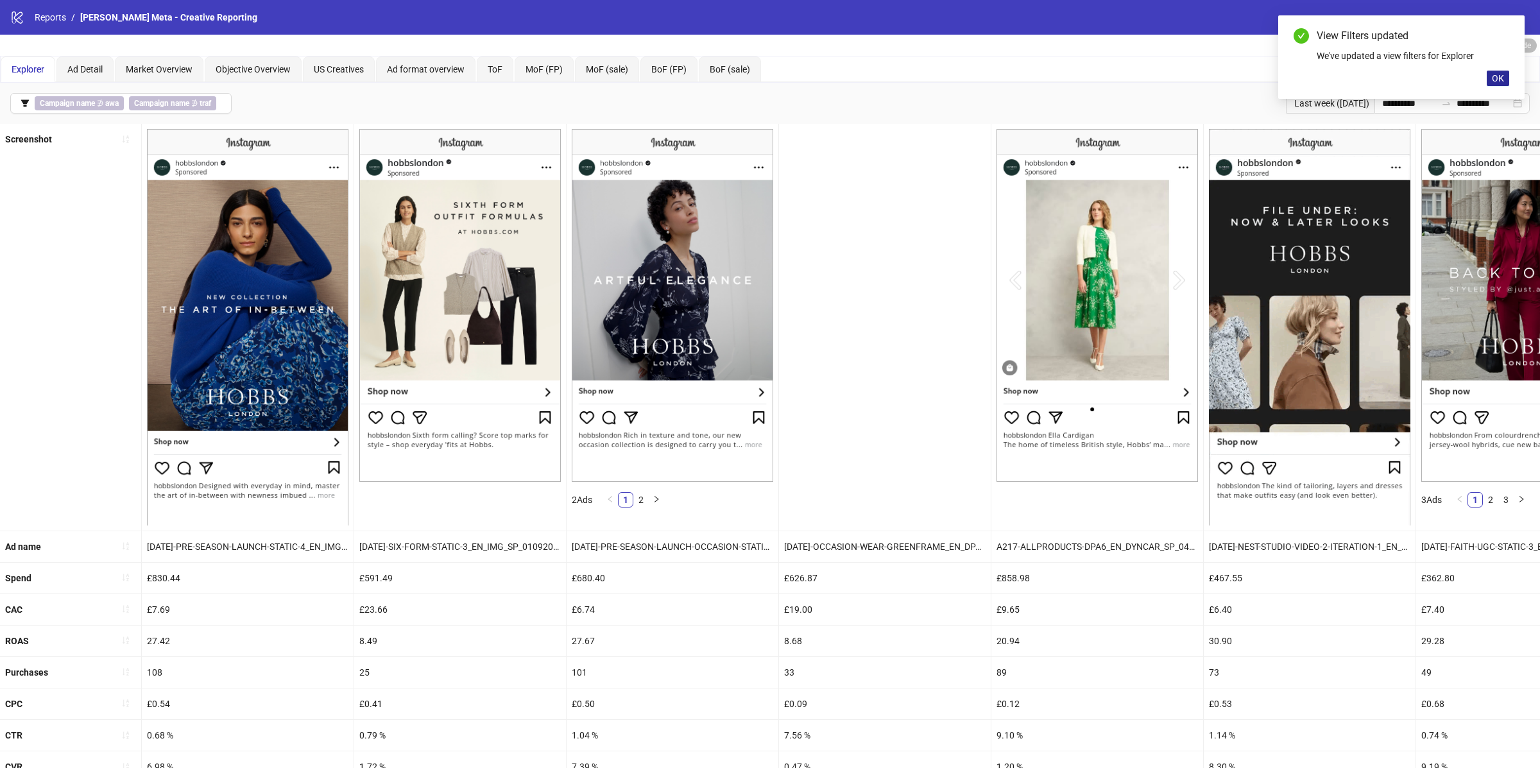
click at [1503, 80] on span "OK" at bounding box center [1498, 78] width 12 height 10
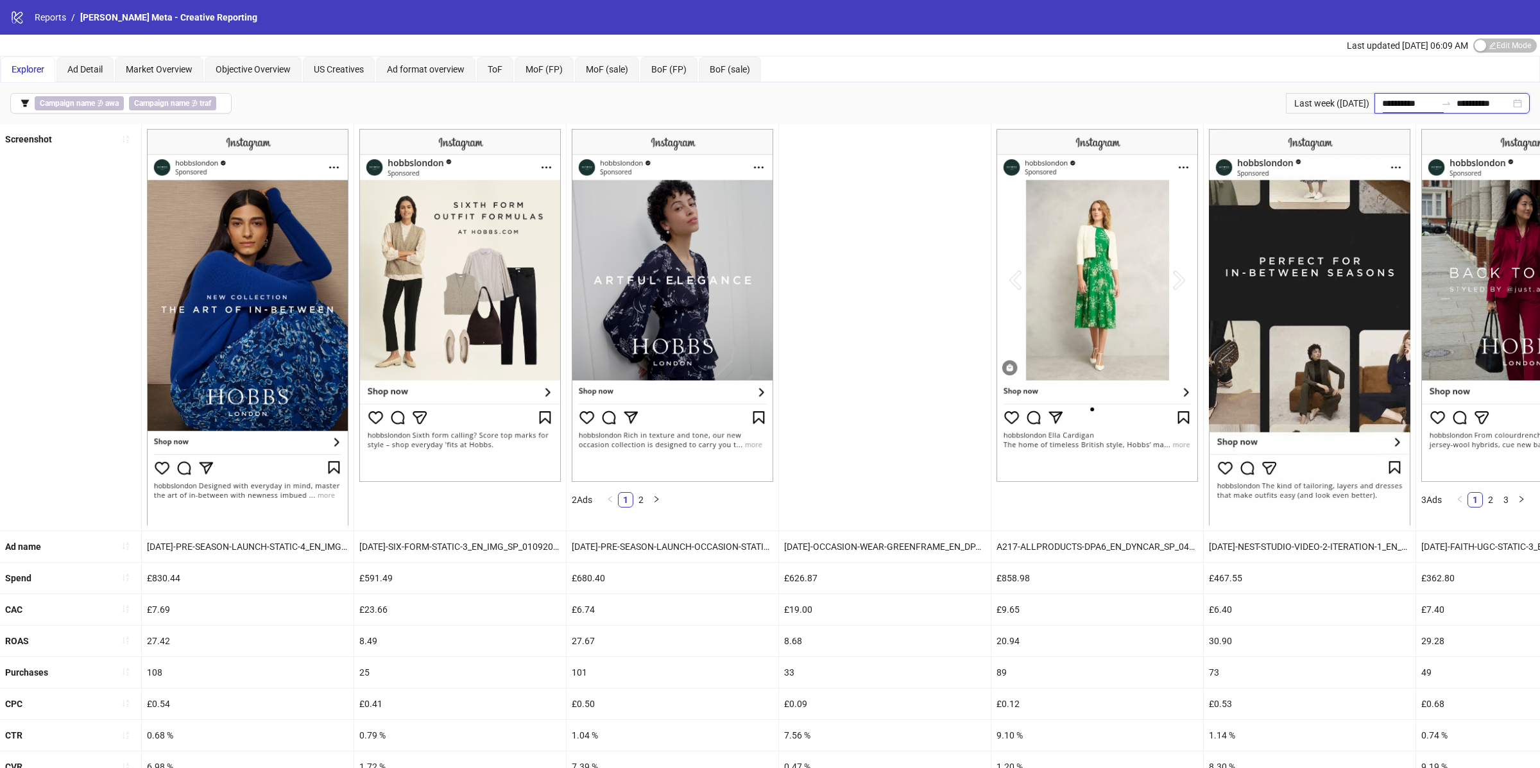
click at [1407, 108] on input "**********" at bounding box center [1409, 103] width 54 height 14
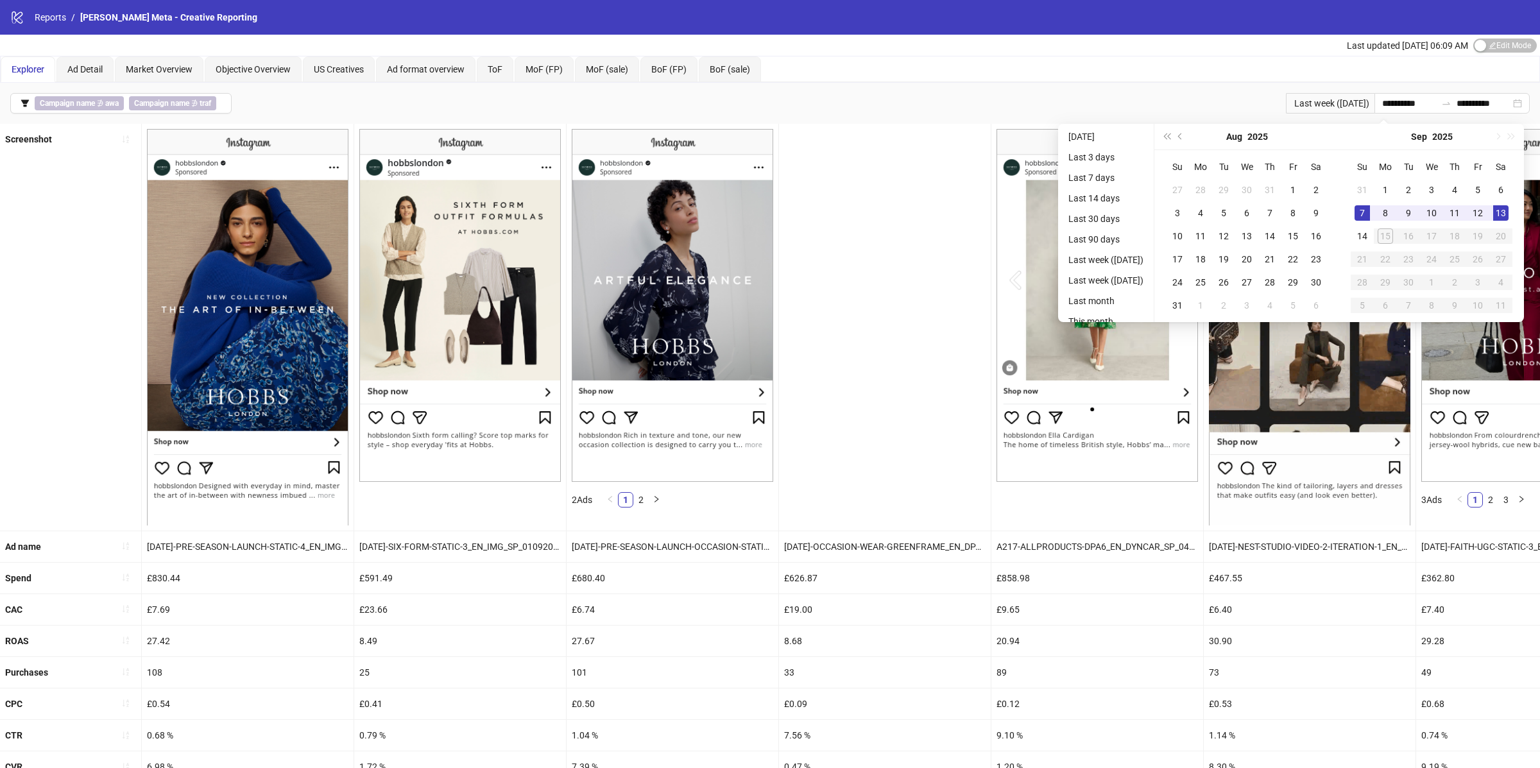
click at [1120, 87] on div "**********" at bounding box center [770, 103] width 1540 height 41
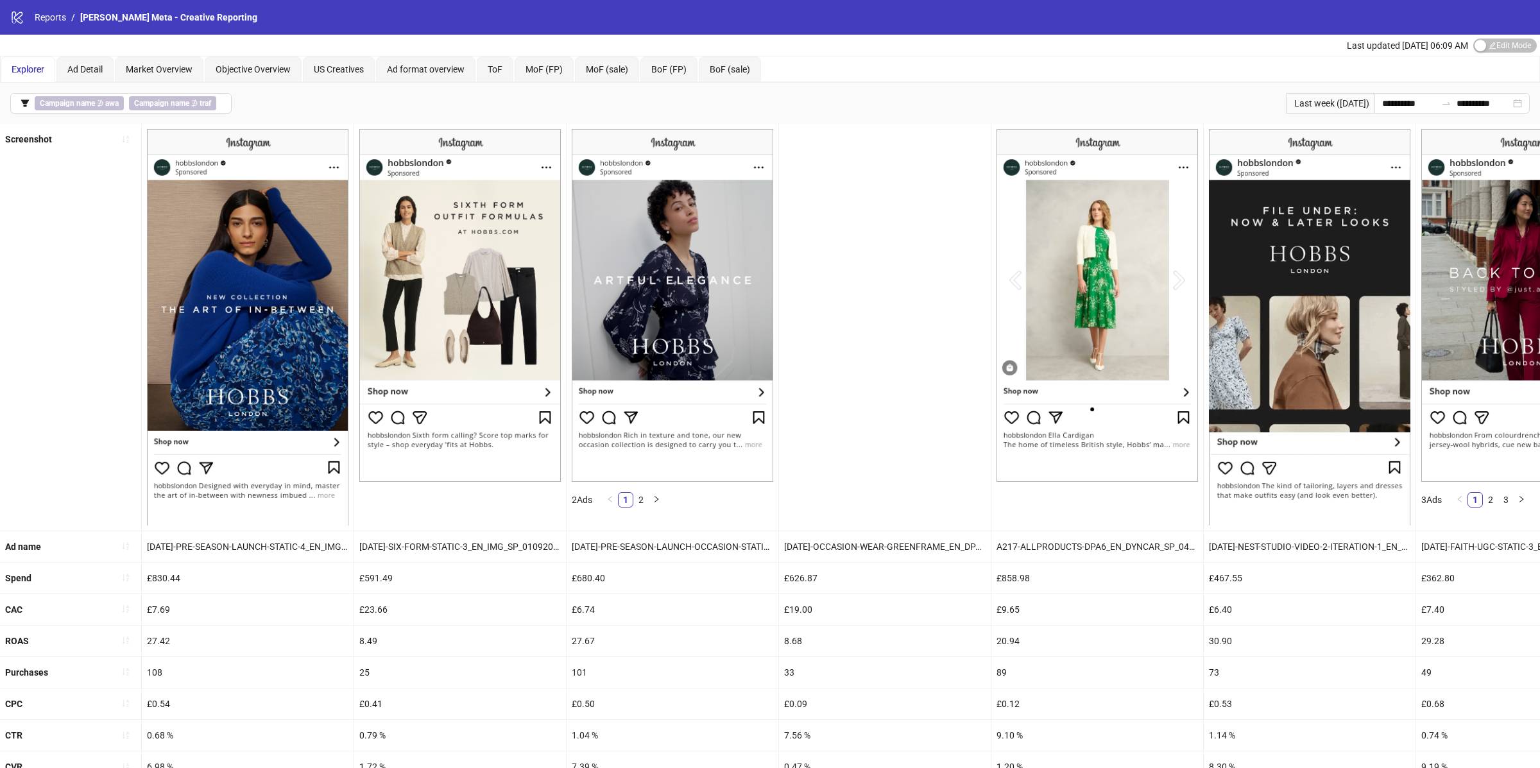
scroll to position [37, 0]
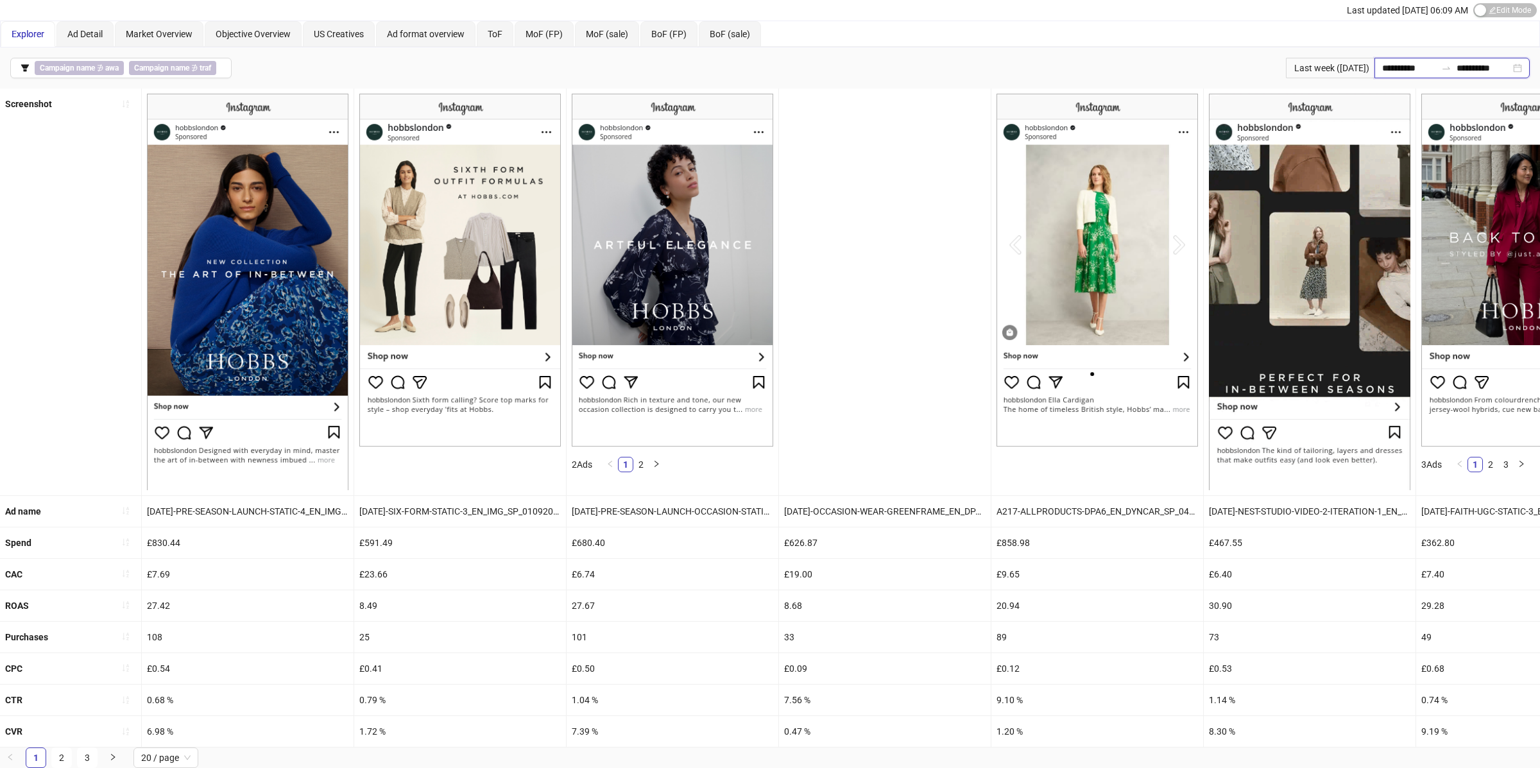
click at [1399, 65] on input "**********" at bounding box center [1409, 68] width 54 height 14
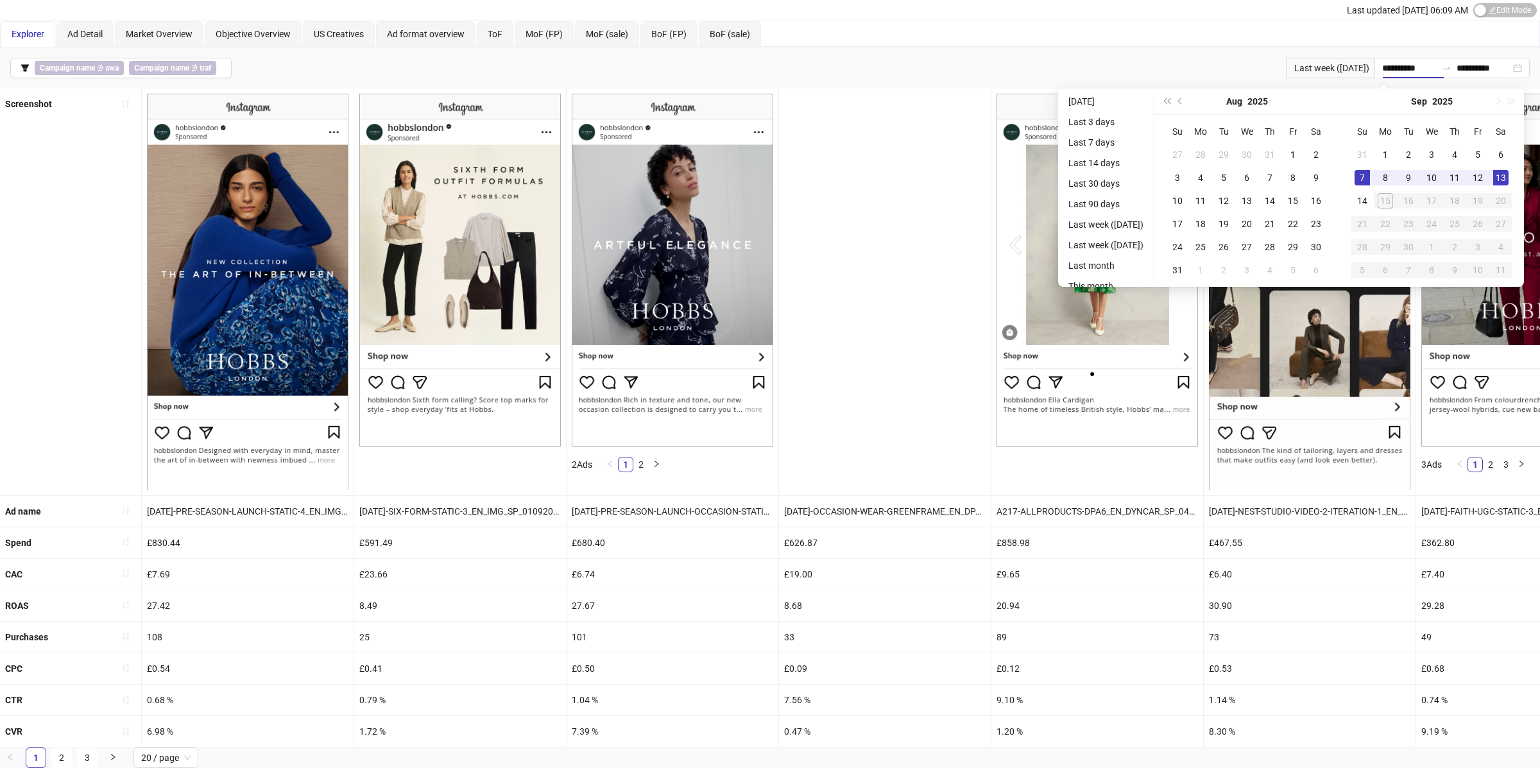
click at [1124, 37] on div "Explorer Ad Detail Market Overview Objective Overview US Creatives Ad format ov…" at bounding box center [770, 34] width 1539 height 26
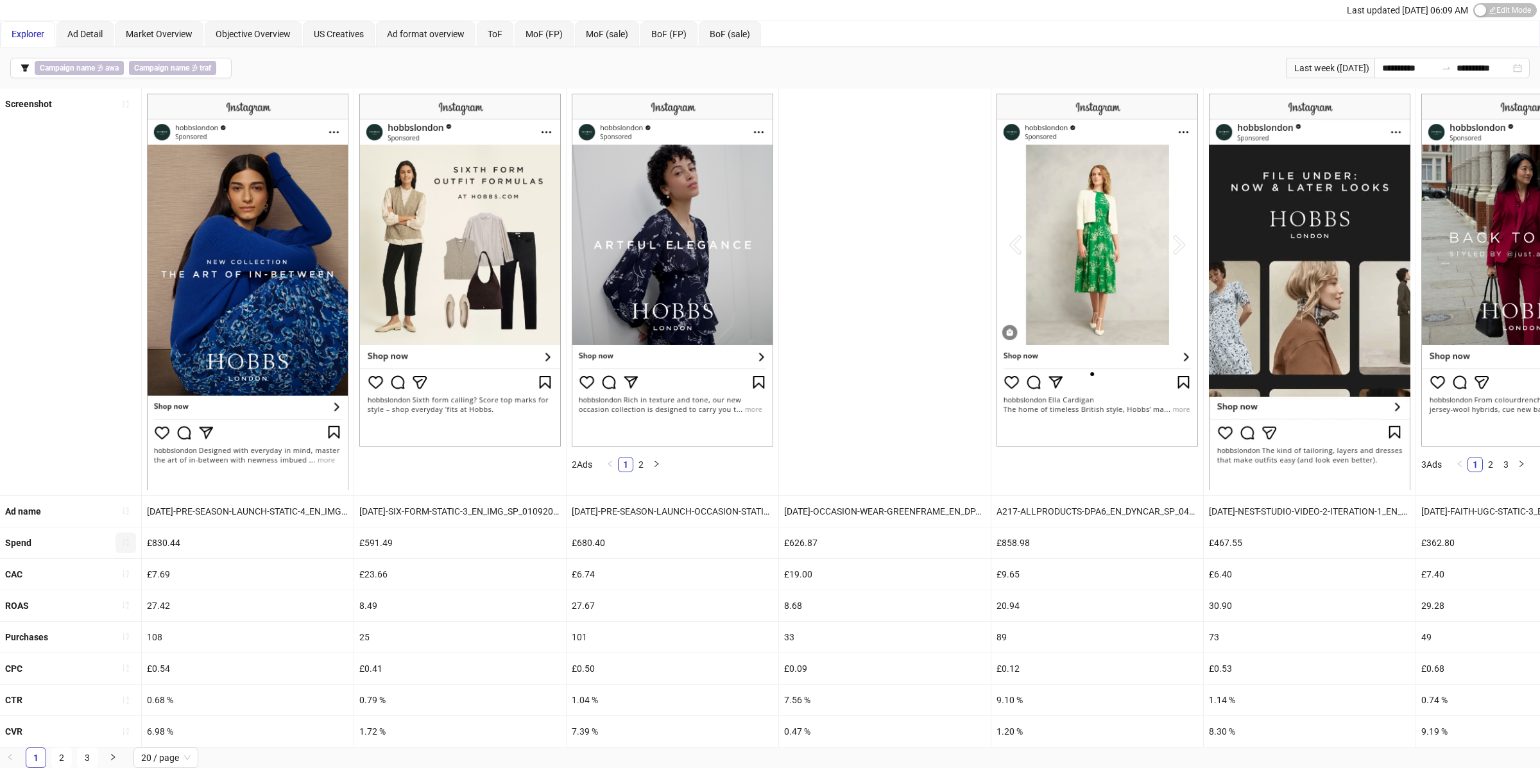
click at [132, 533] on button "button" at bounding box center [126, 543] width 21 height 21
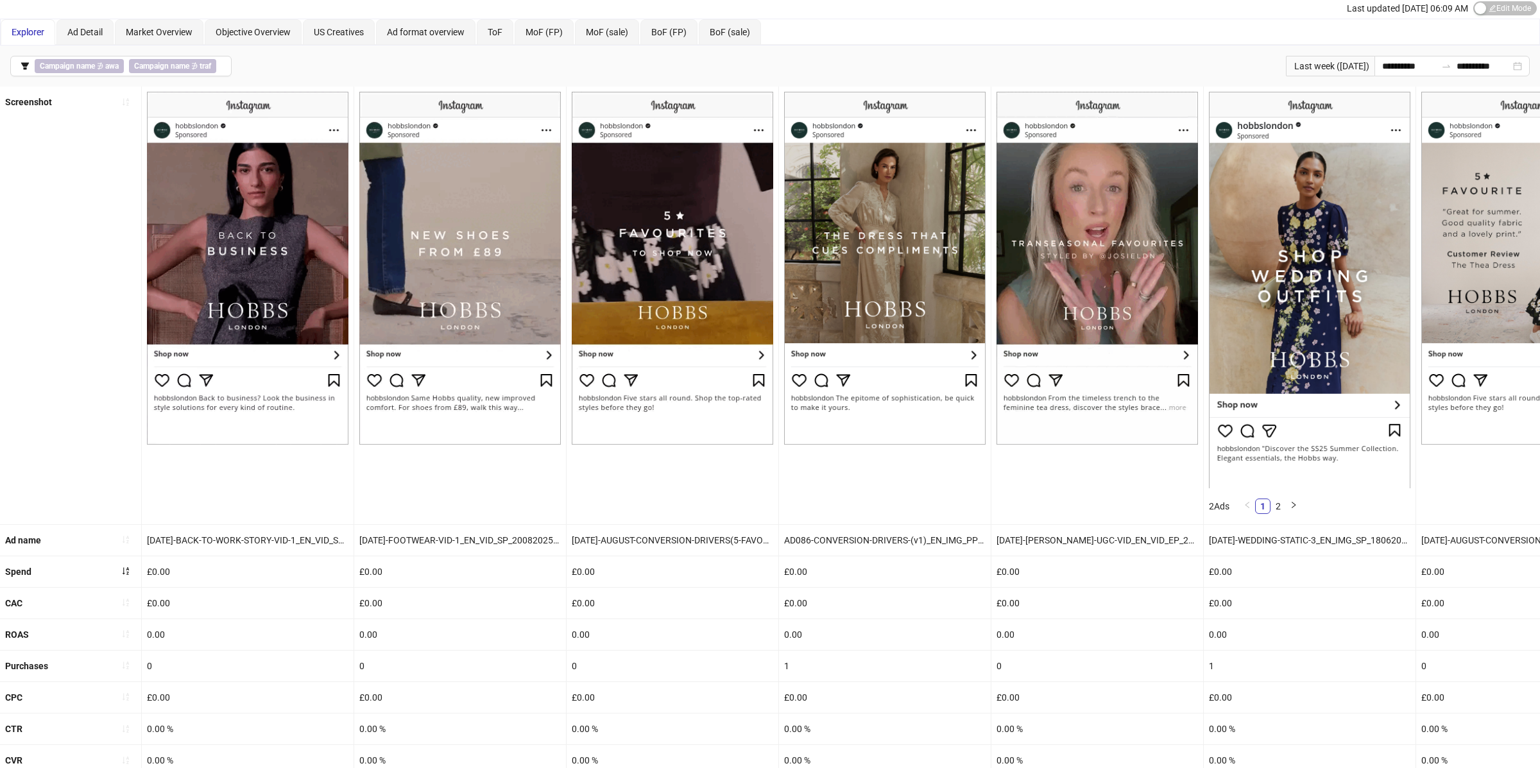
scroll to position [0, 0]
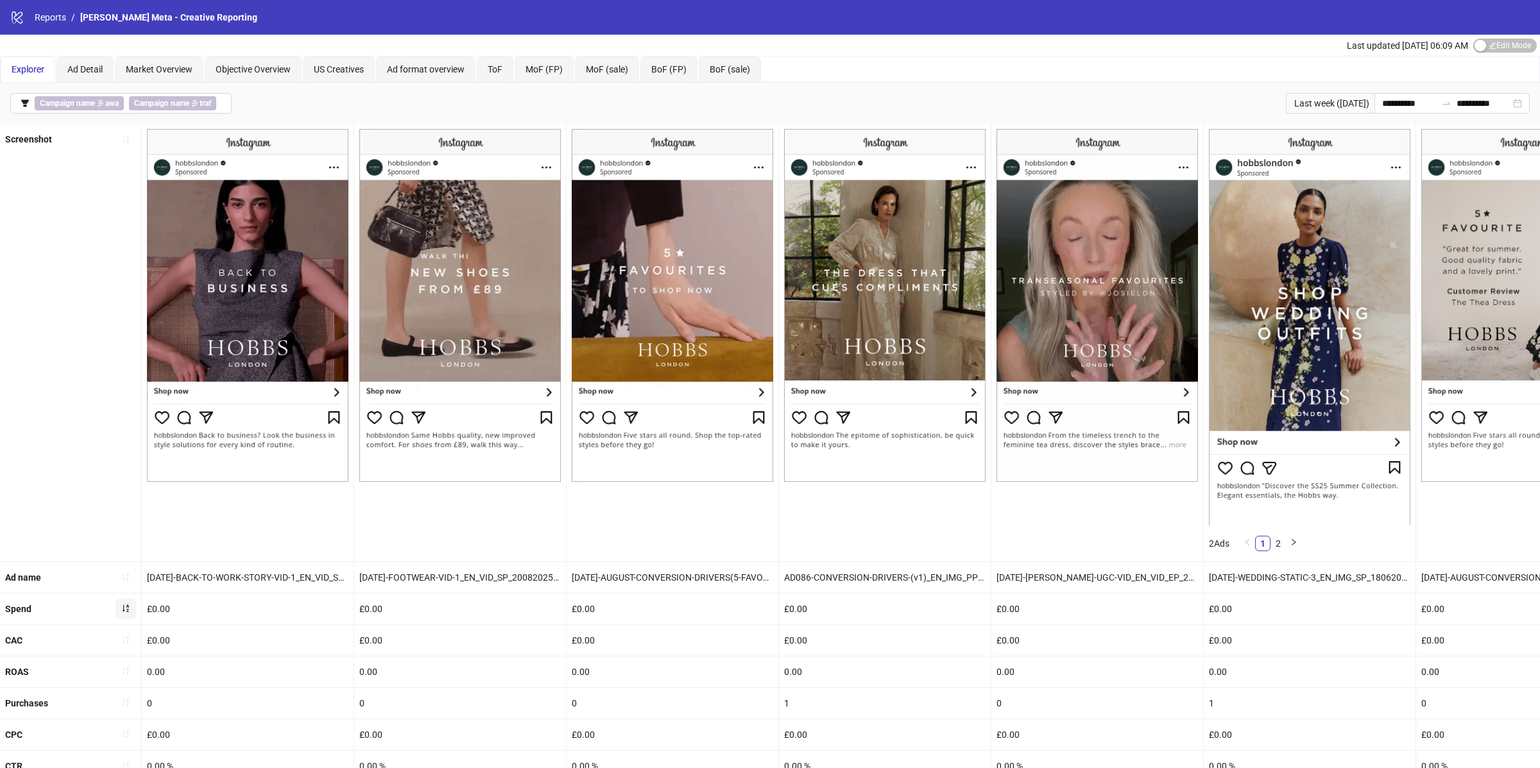
click at [127, 604] on icon "sort-ascending" at bounding box center [125, 608] width 9 height 9
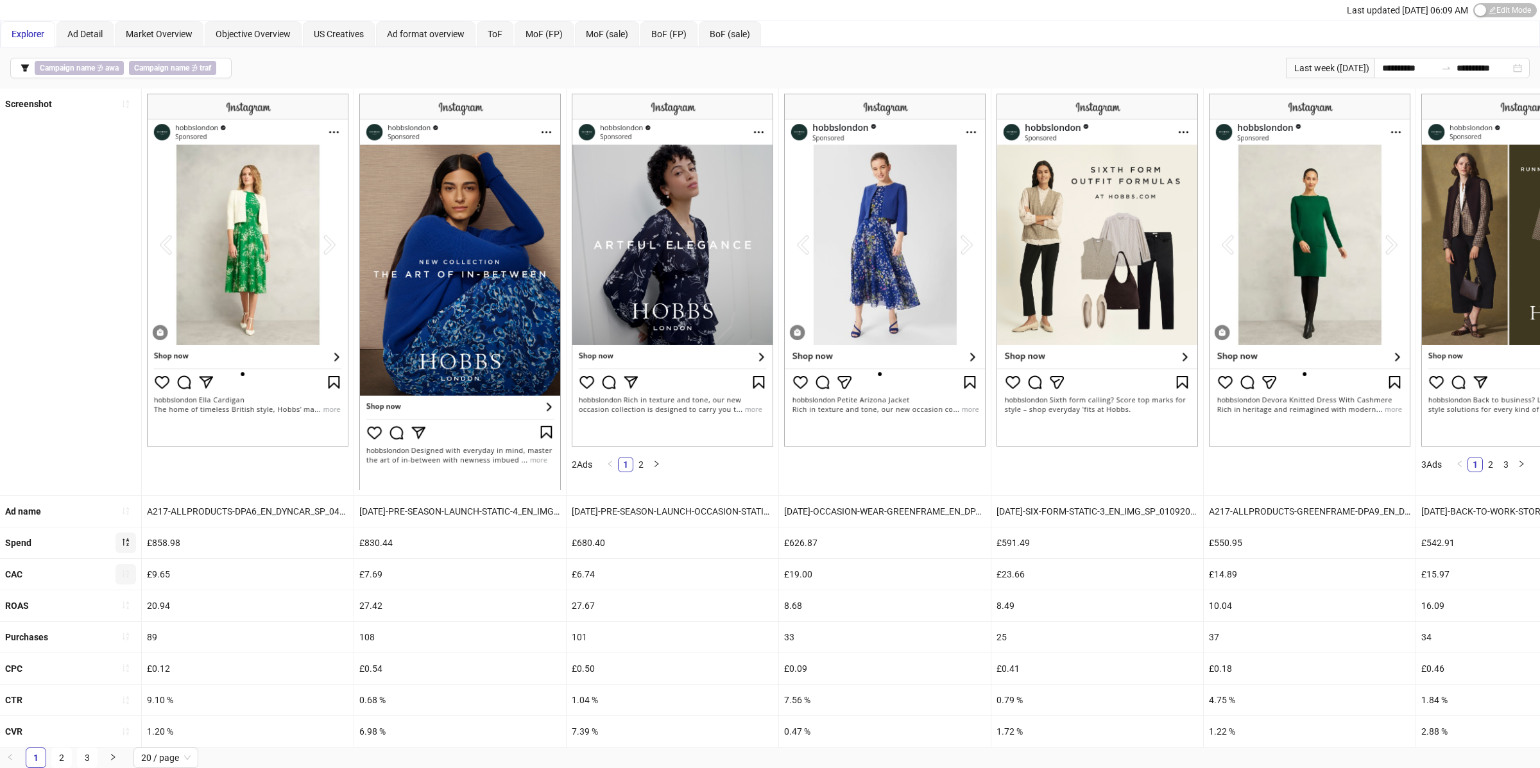
click at [124, 571] on icon "sort-ascending" at bounding box center [126, 575] width 6 height 8
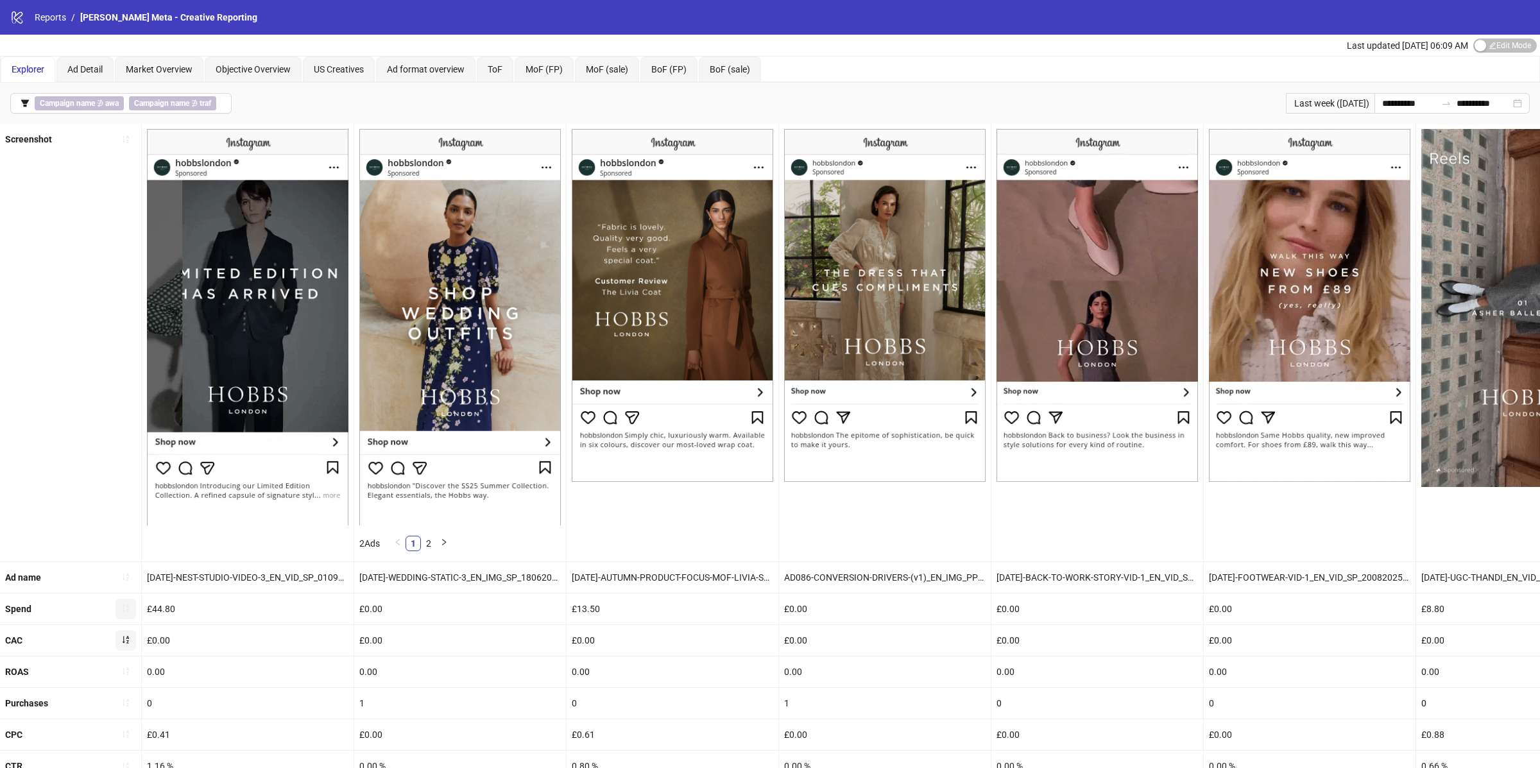
click at [121, 639] on icon "sort-ascending" at bounding box center [125, 639] width 9 height 9
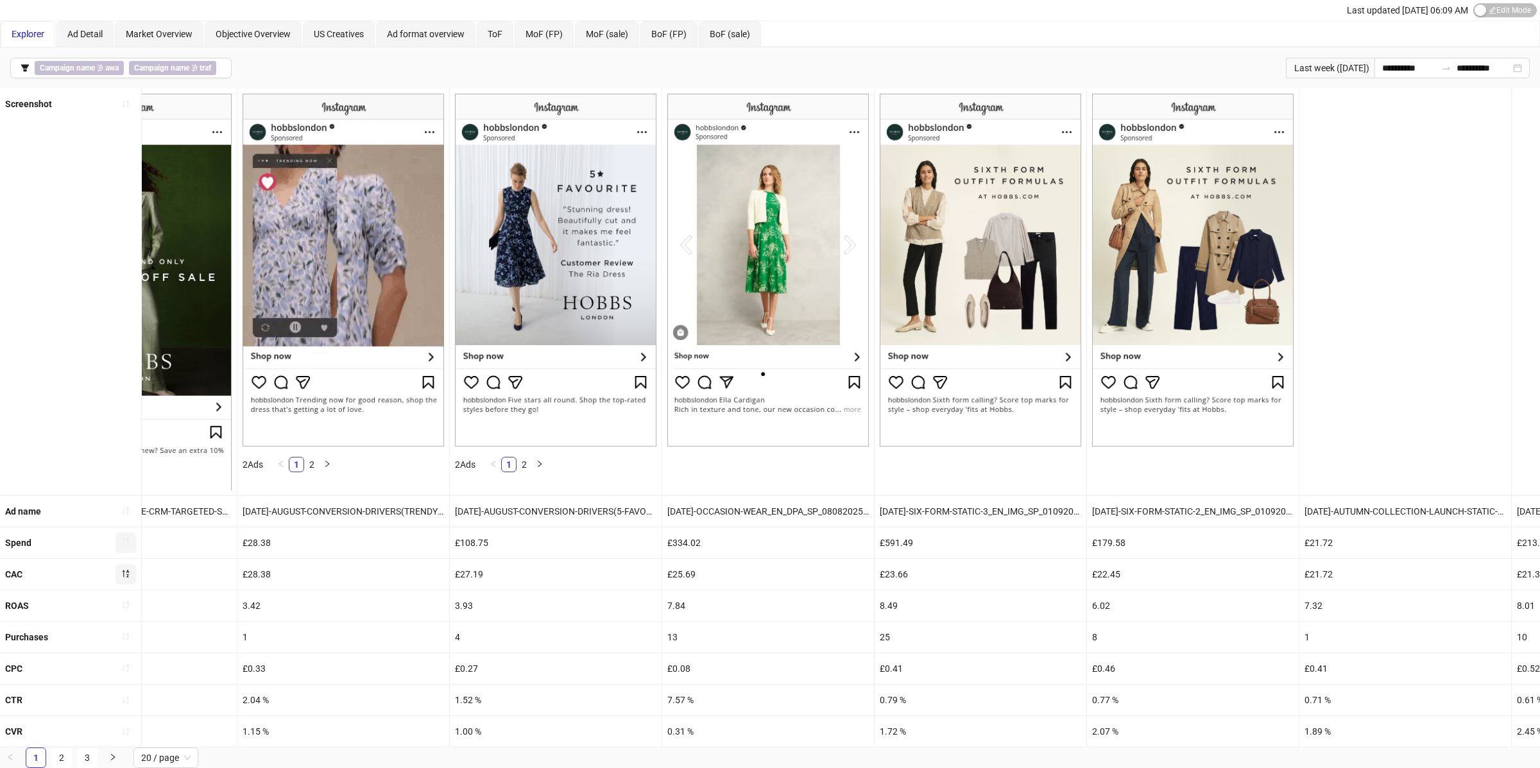
scroll to position [0, 1155]
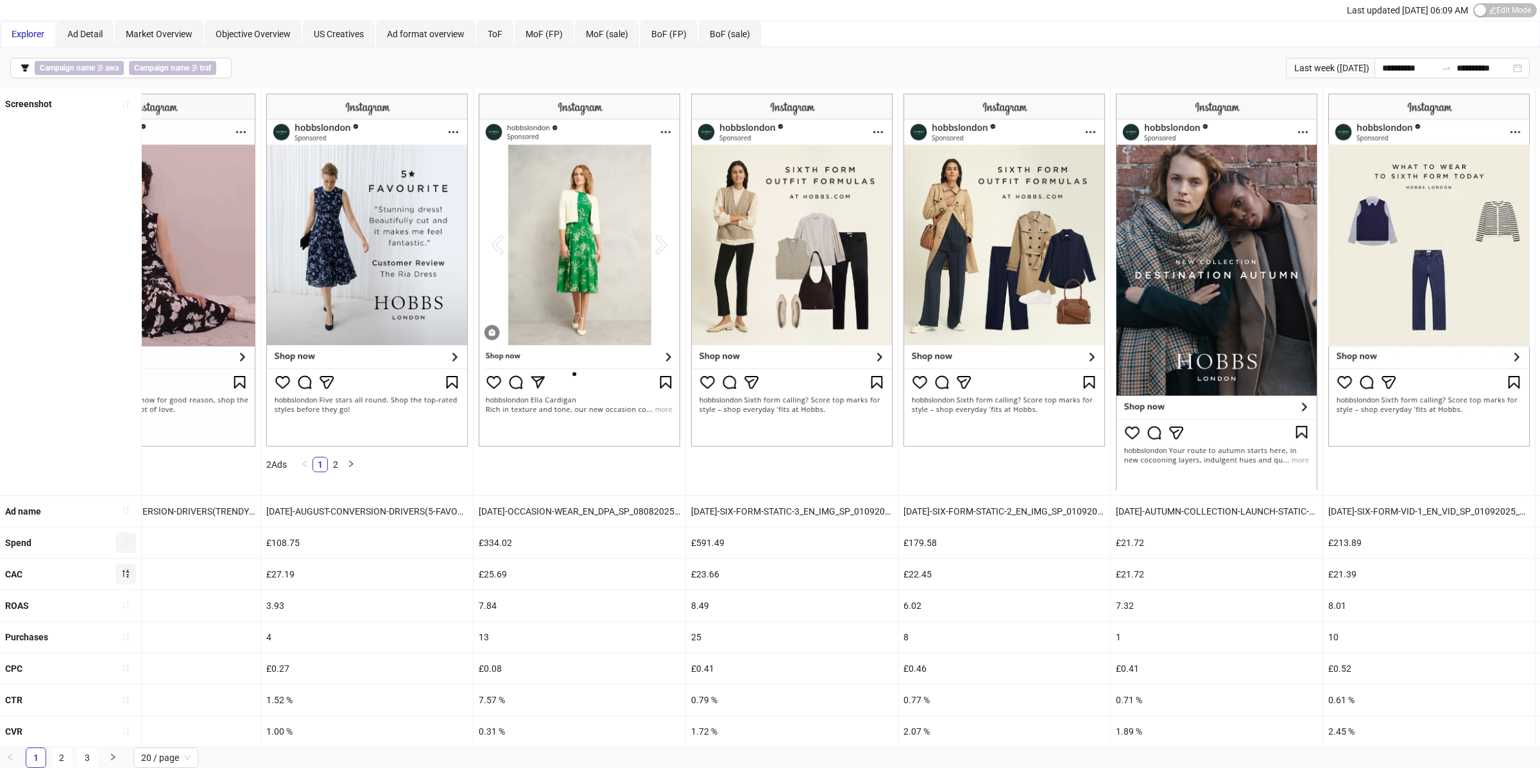
click at [278, 575] on div "£27.19" at bounding box center [367, 574] width 212 height 31
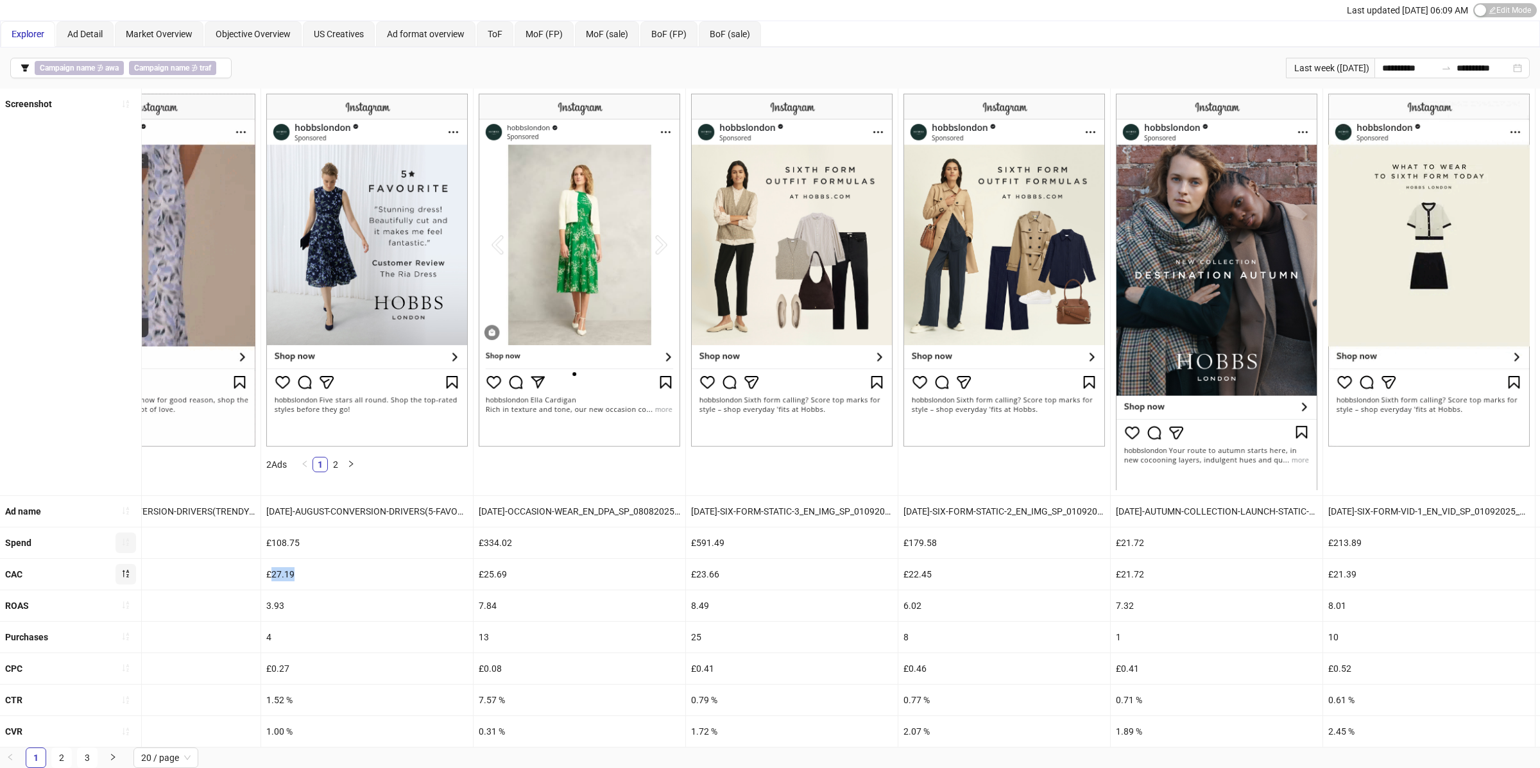
click at [278, 575] on div "£27.19" at bounding box center [367, 574] width 212 height 31
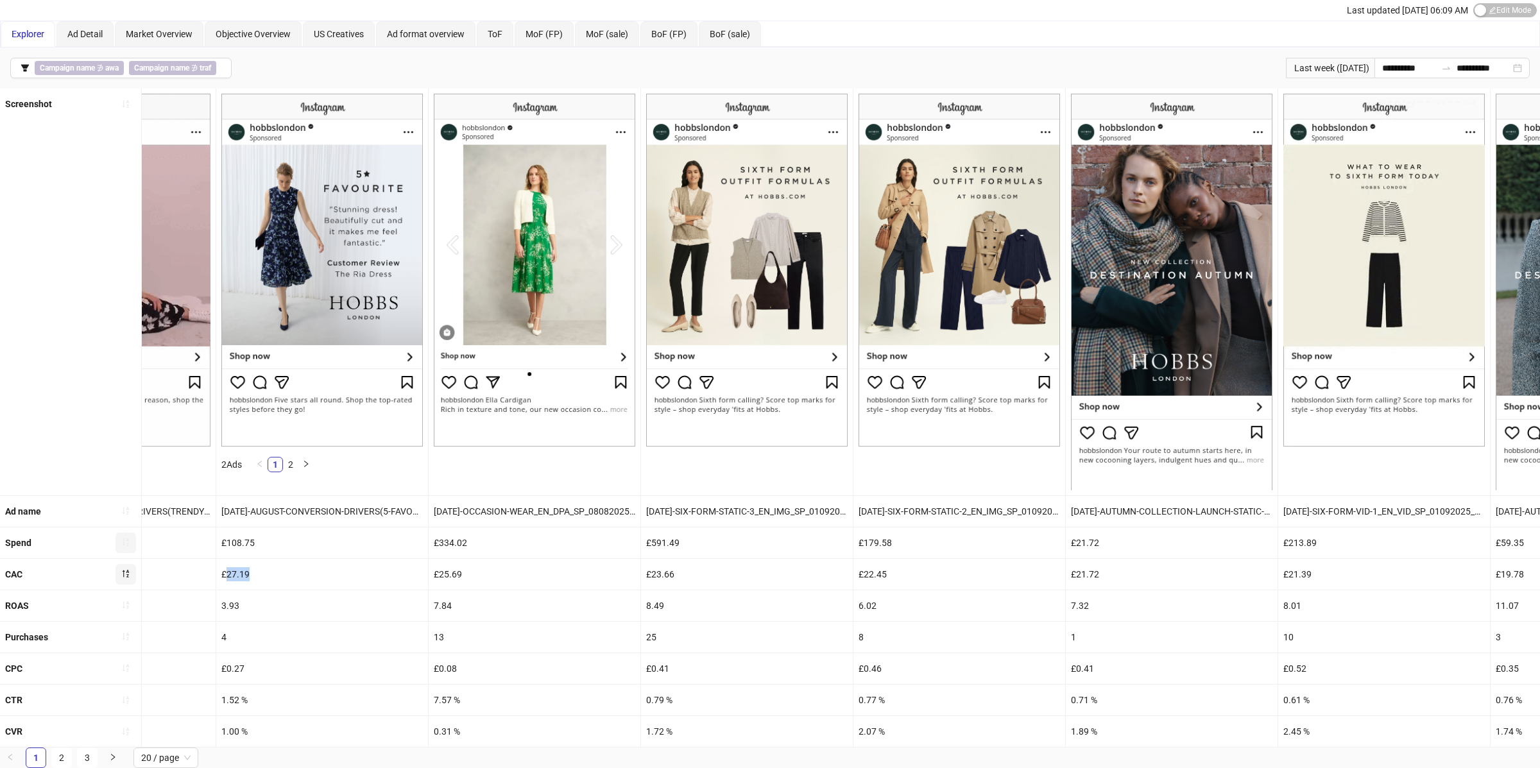
scroll to position [0, 1202]
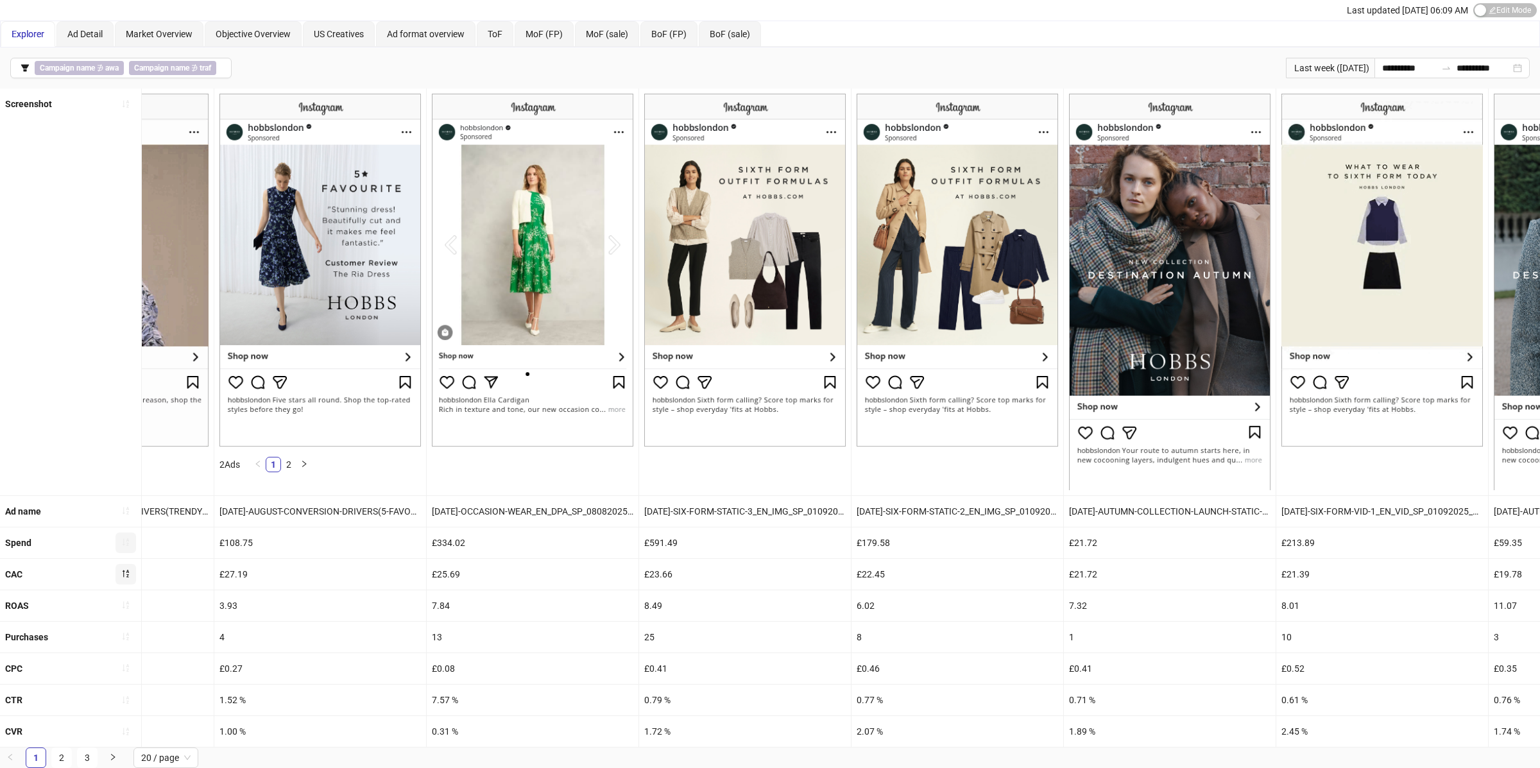
click at [660, 572] on div "£23.66" at bounding box center [745, 574] width 212 height 31
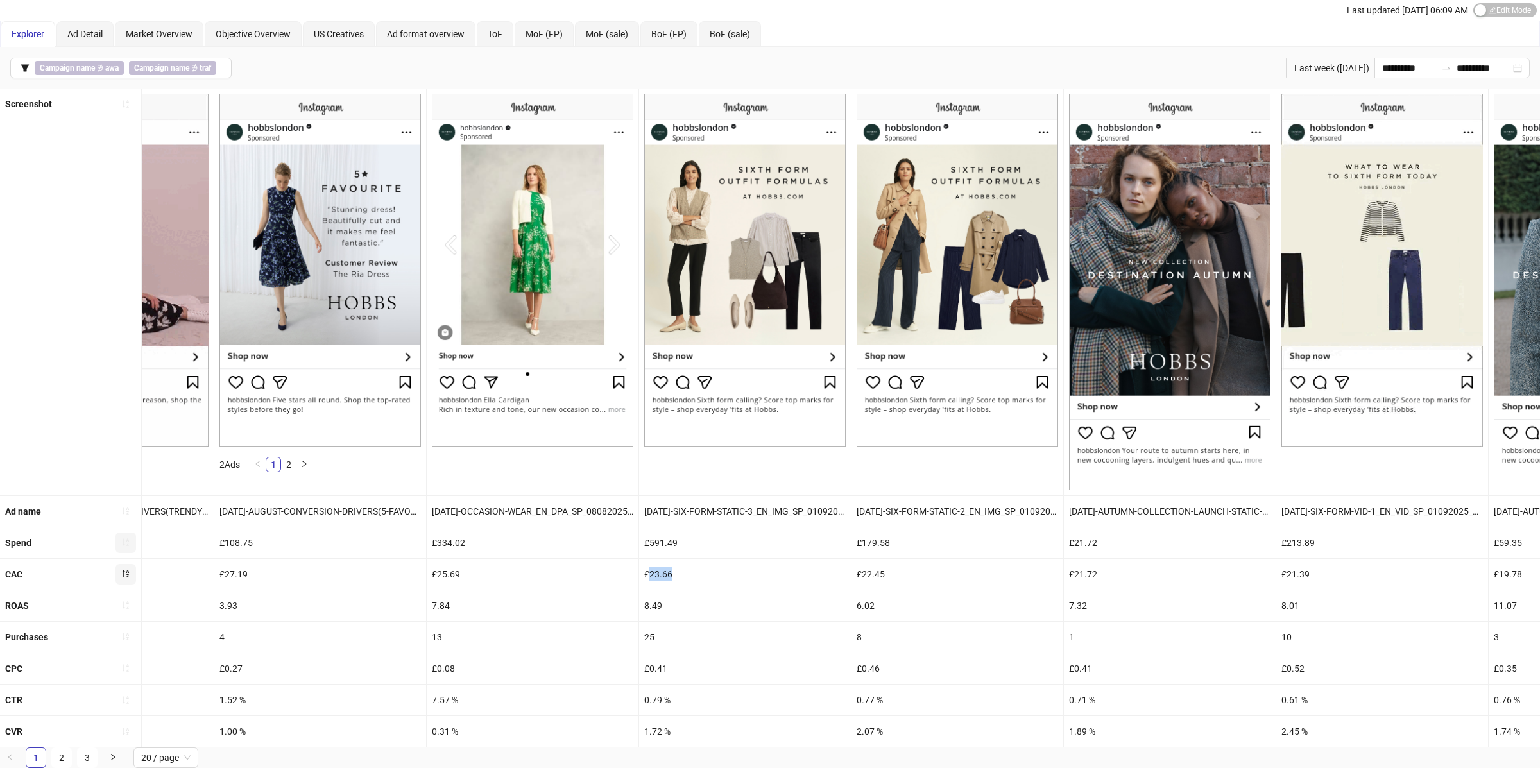
click at [660, 572] on div "£23.66" at bounding box center [745, 574] width 212 height 31
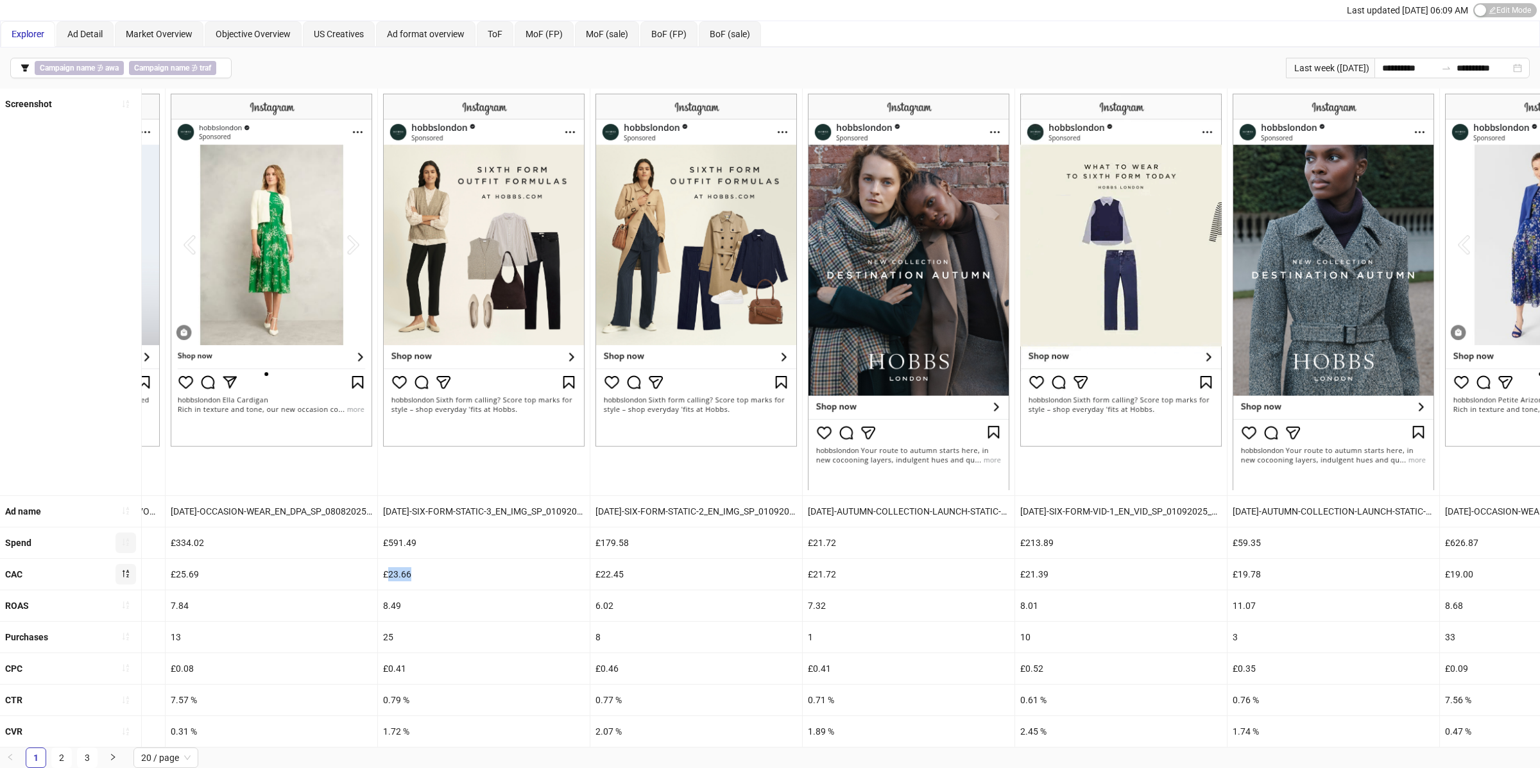
scroll to position [0, 1457]
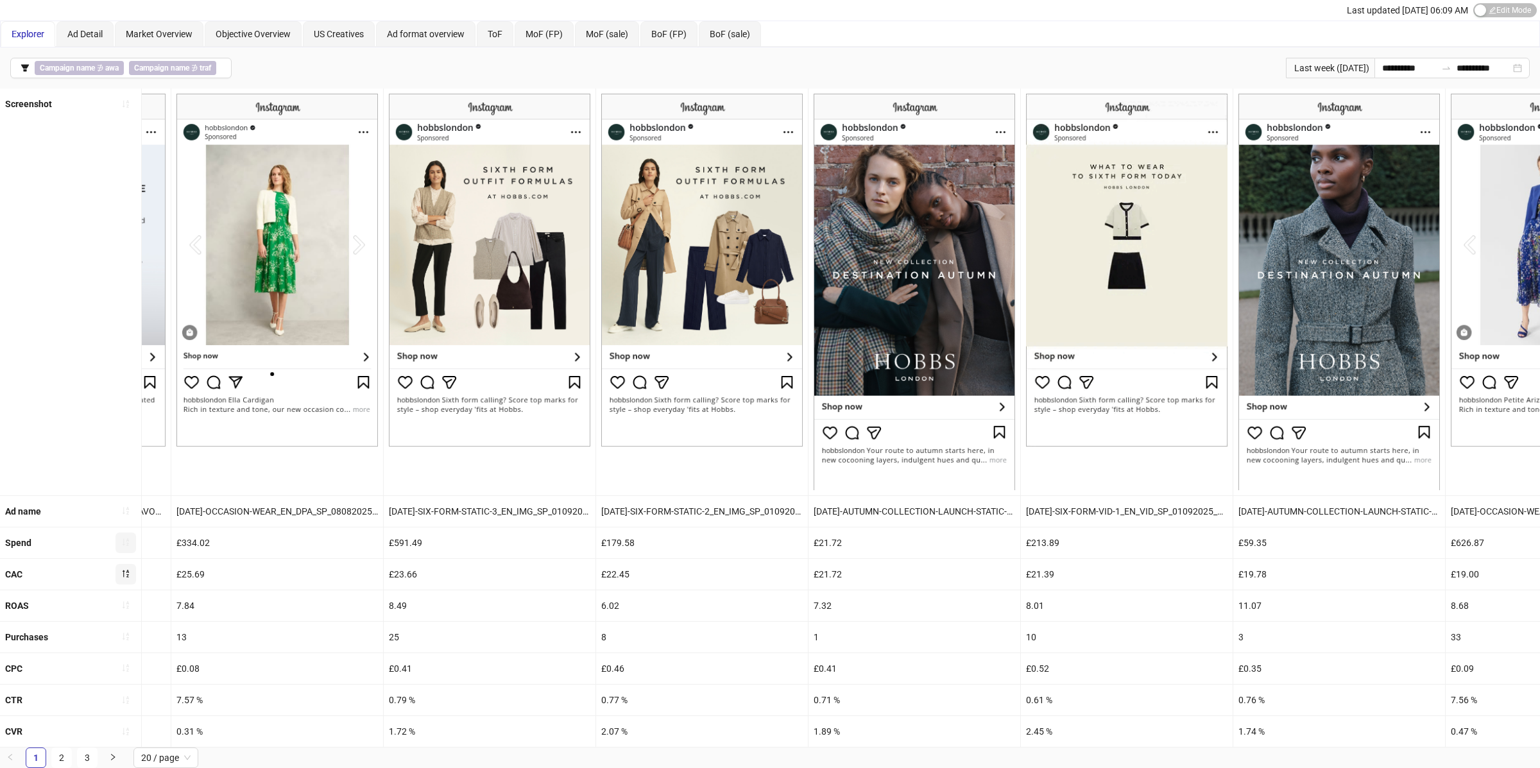
click at [403, 605] on div "8.49" at bounding box center [490, 605] width 212 height 31
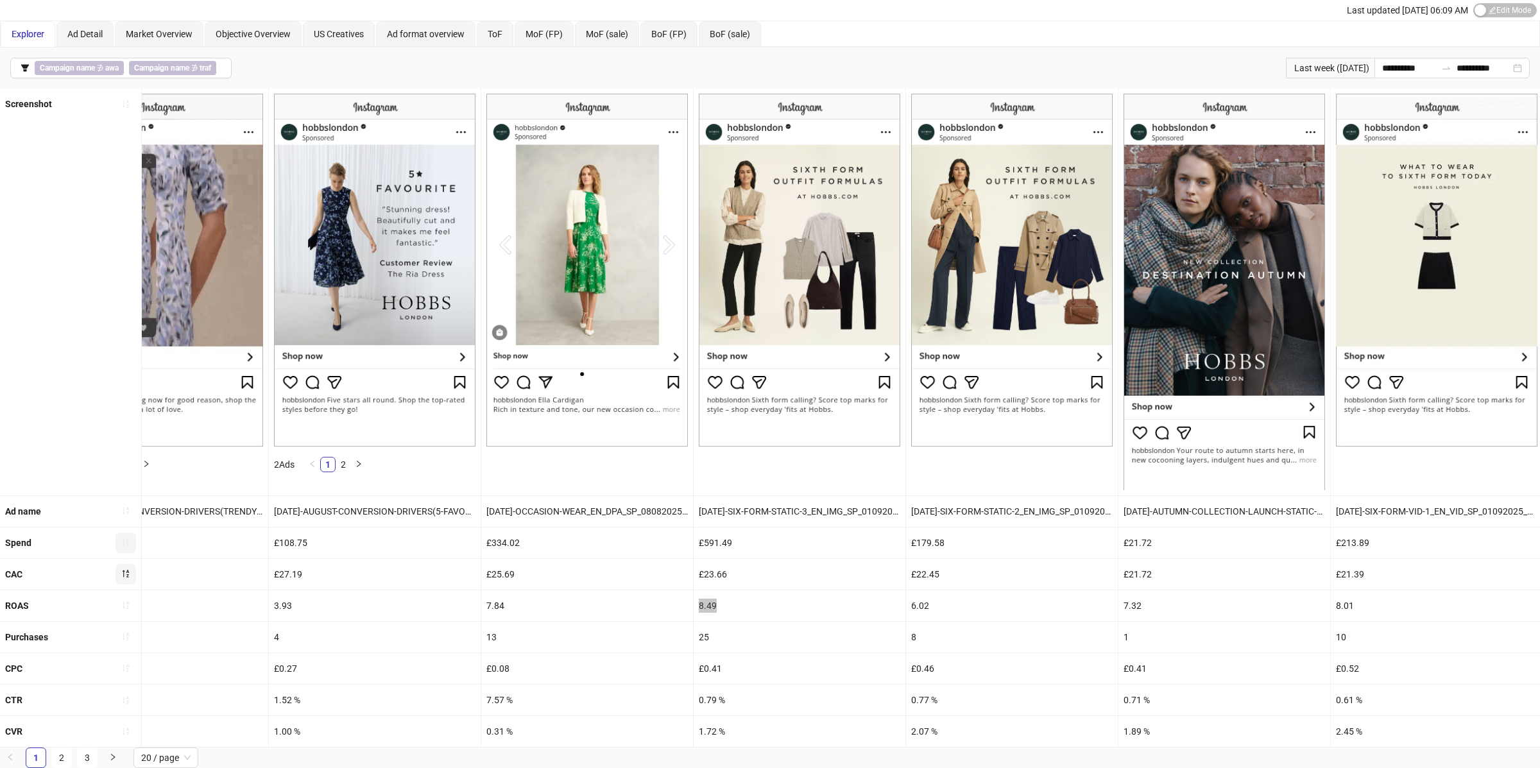
scroll to position [0, 1150]
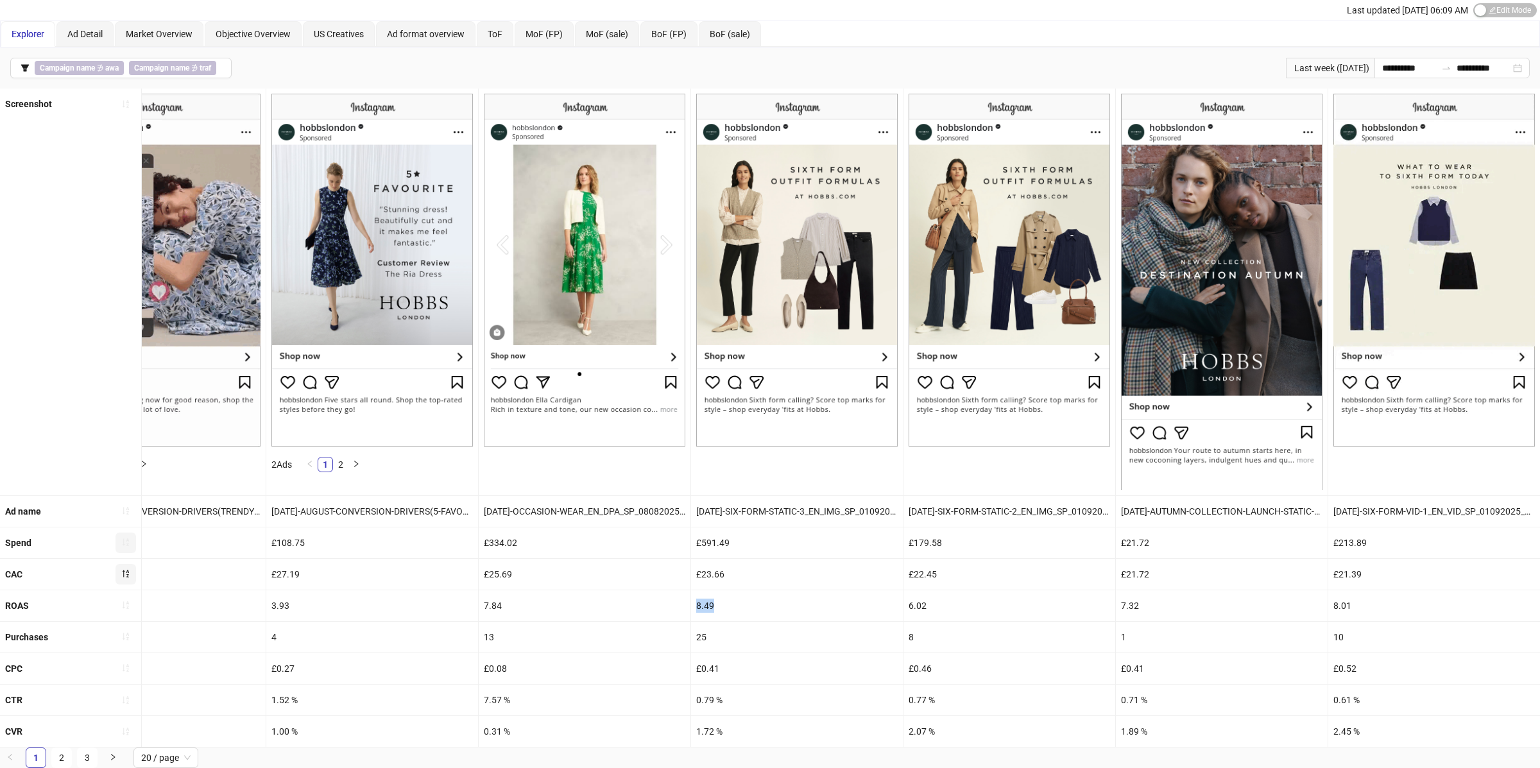
click at [124, 542] on icon "sort-ascending" at bounding box center [126, 543] width 6 height 8
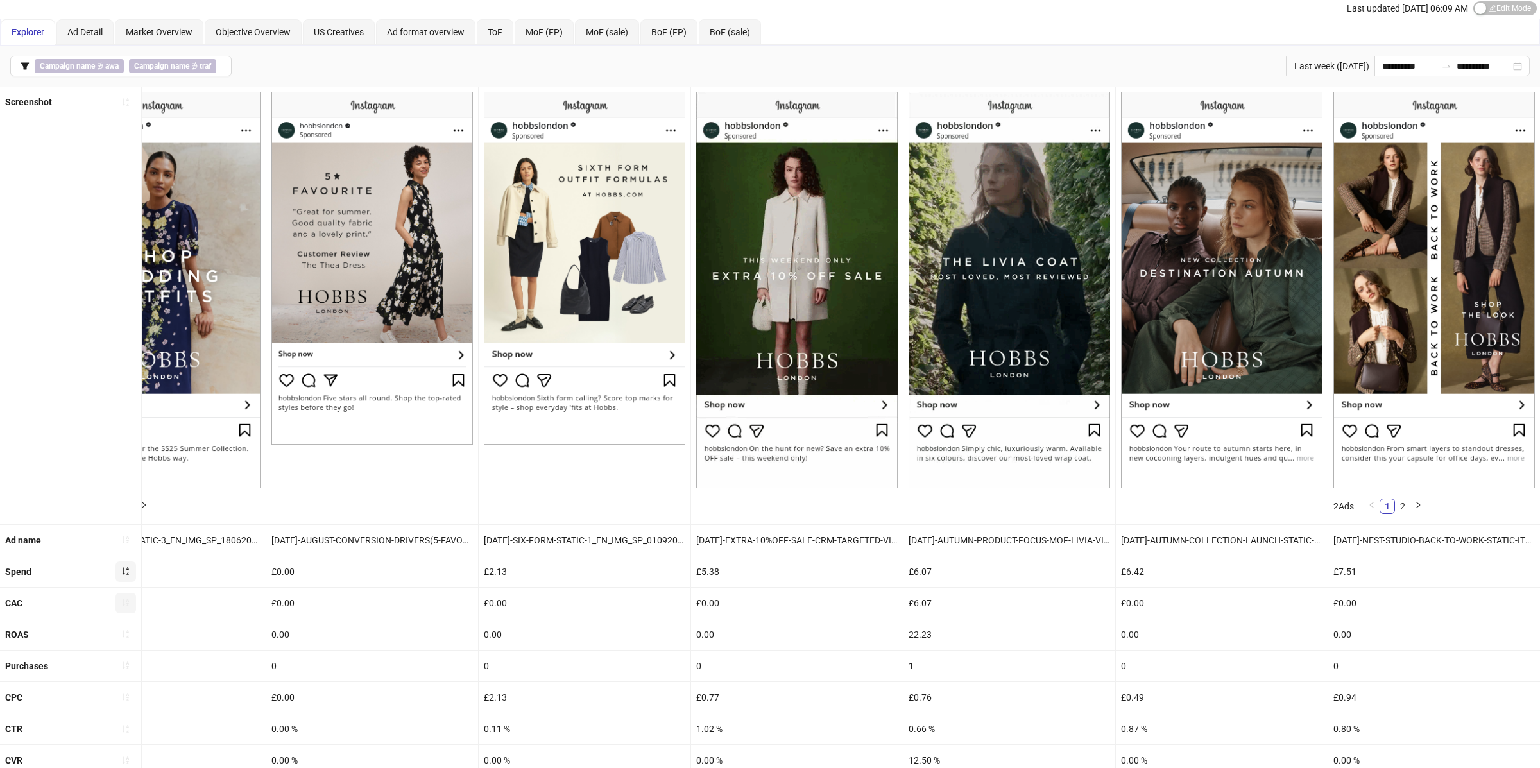
scroll to position [0, 0]
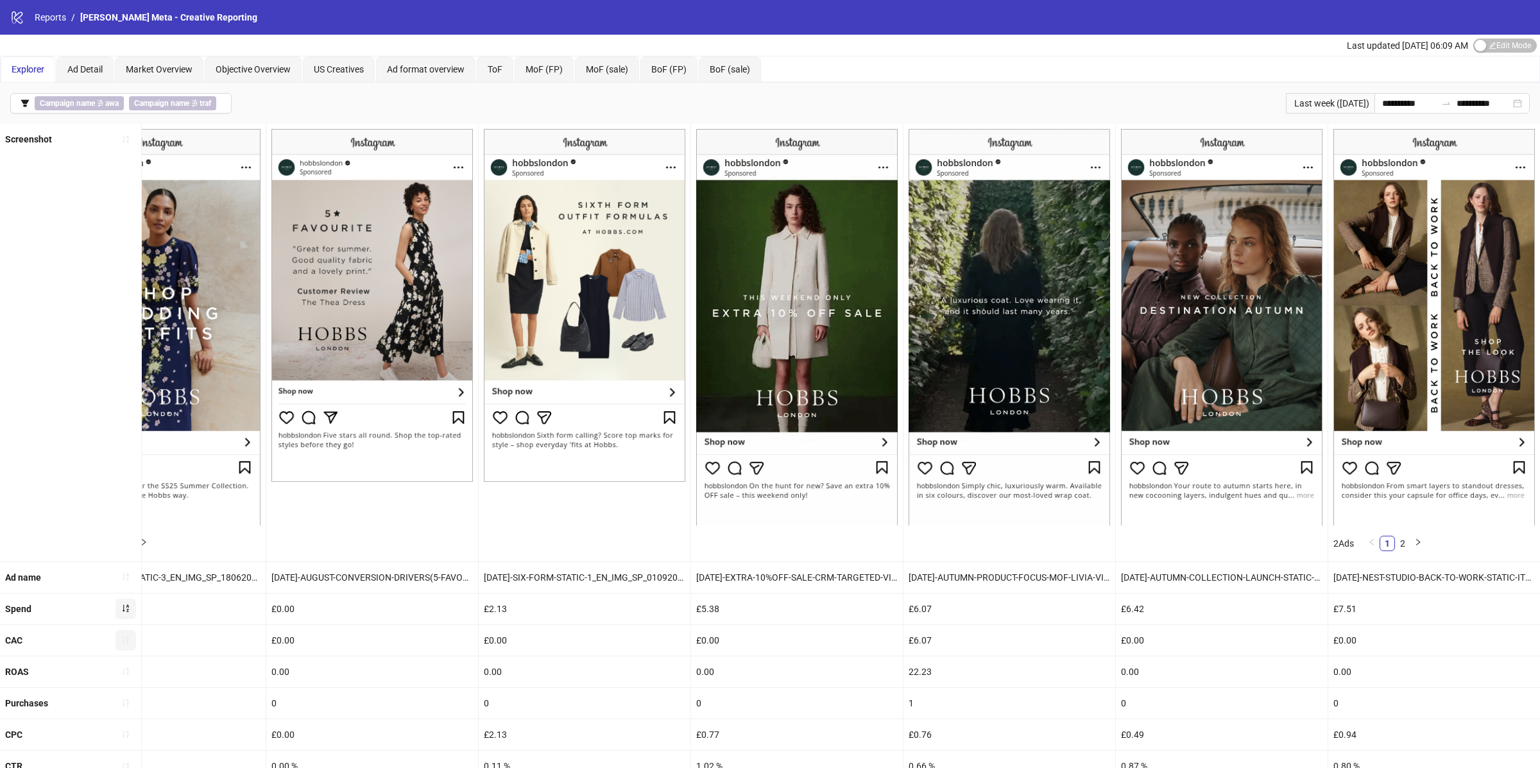
click at [121, 607] on icon "sort-ascending" at bounding box center [125, 608] width 9 height 9
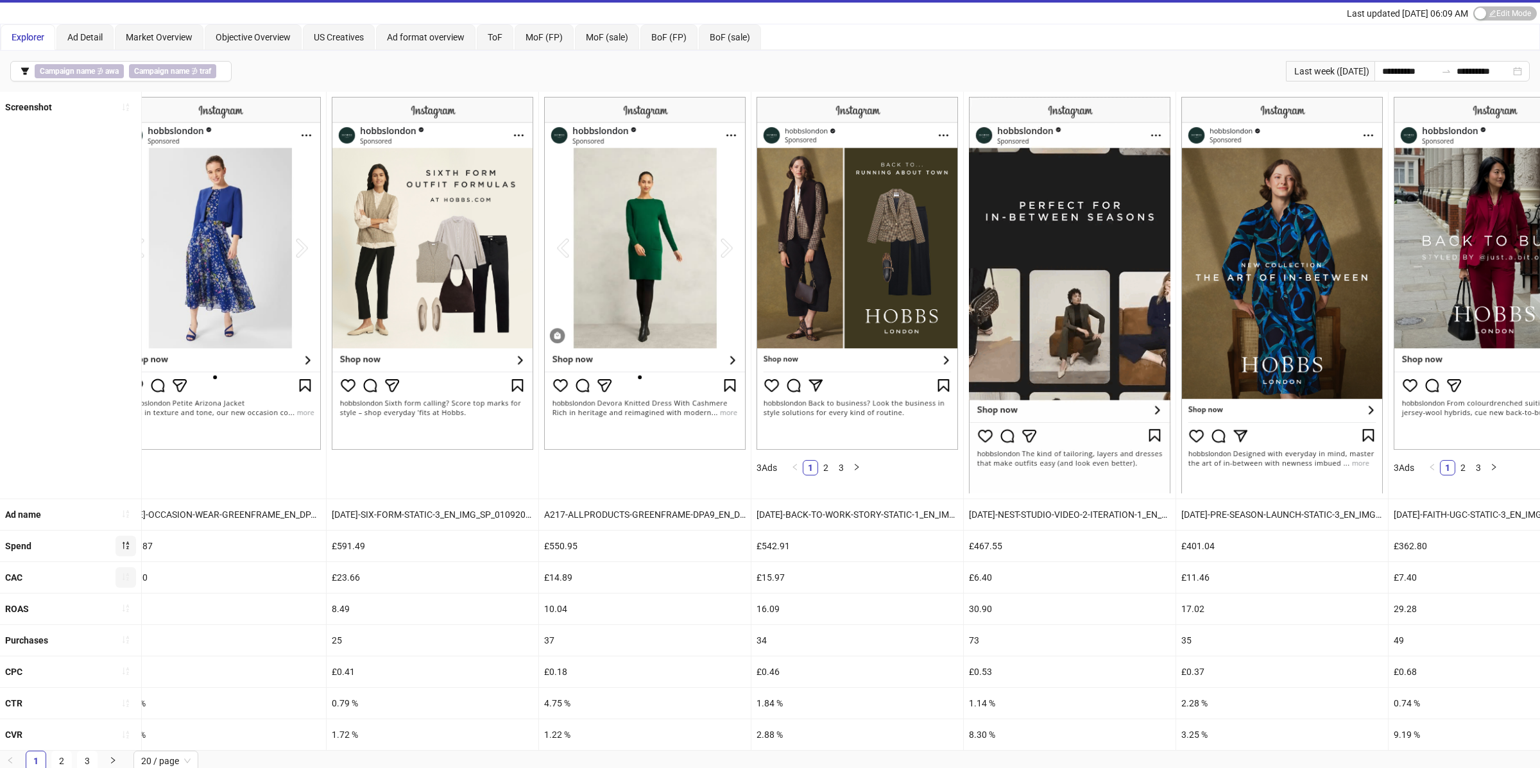
scroll to position [37, 0]
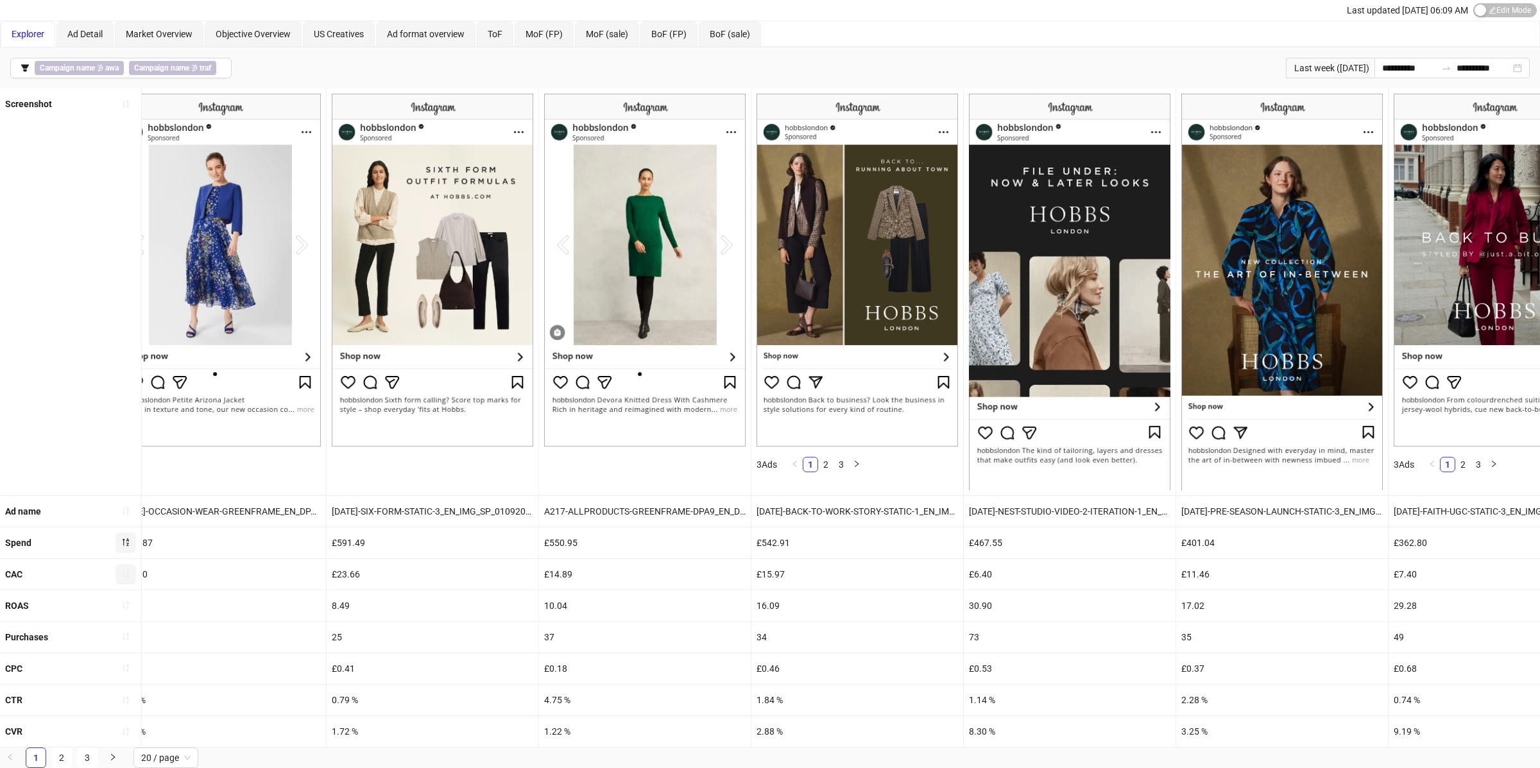
click at [771, 601] on div "16.09" at bounding box center [858, 605] width 212 height 31
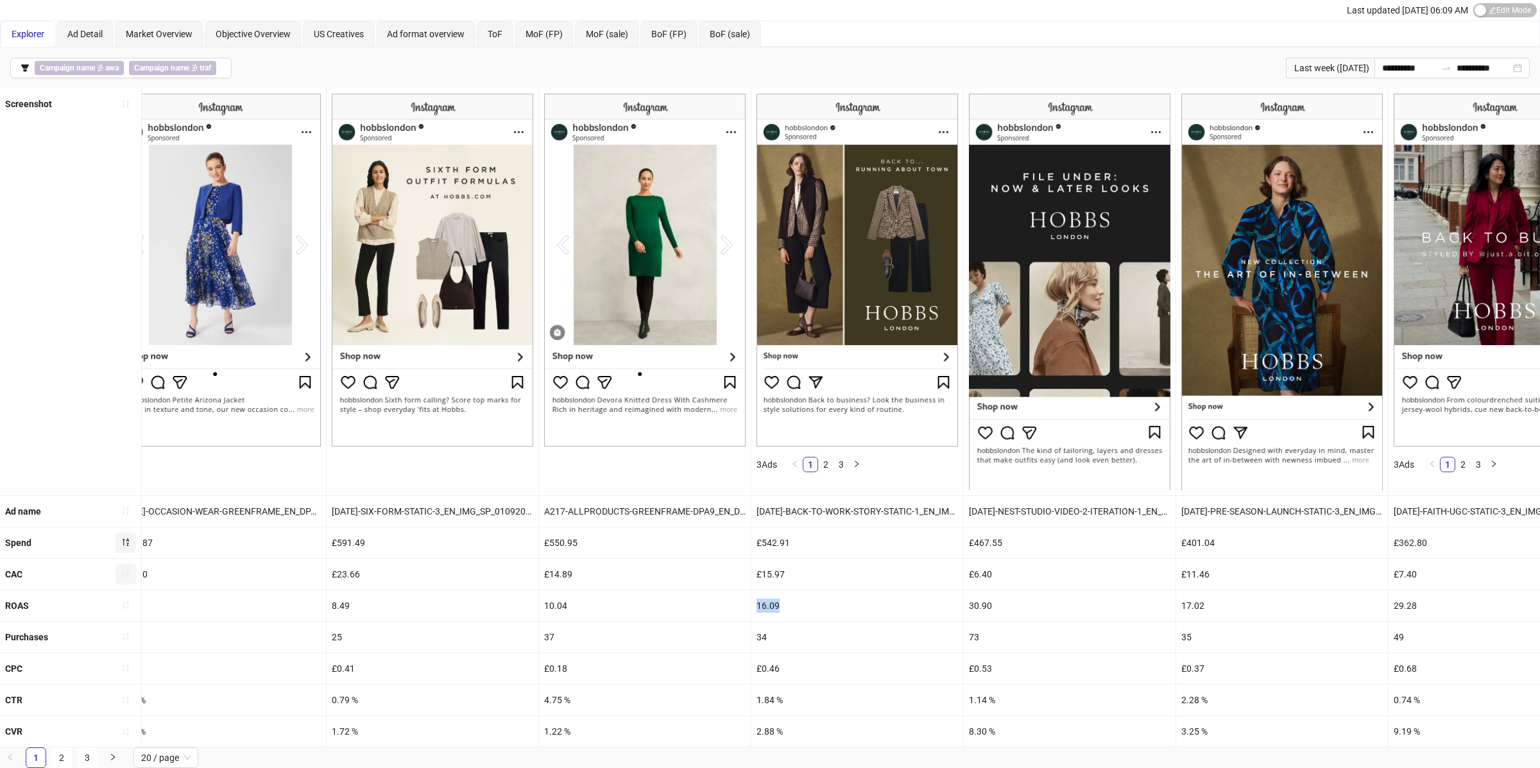
click at [771, 601] on div "16.09" at bounding box center [858, 605] width 212 height 31
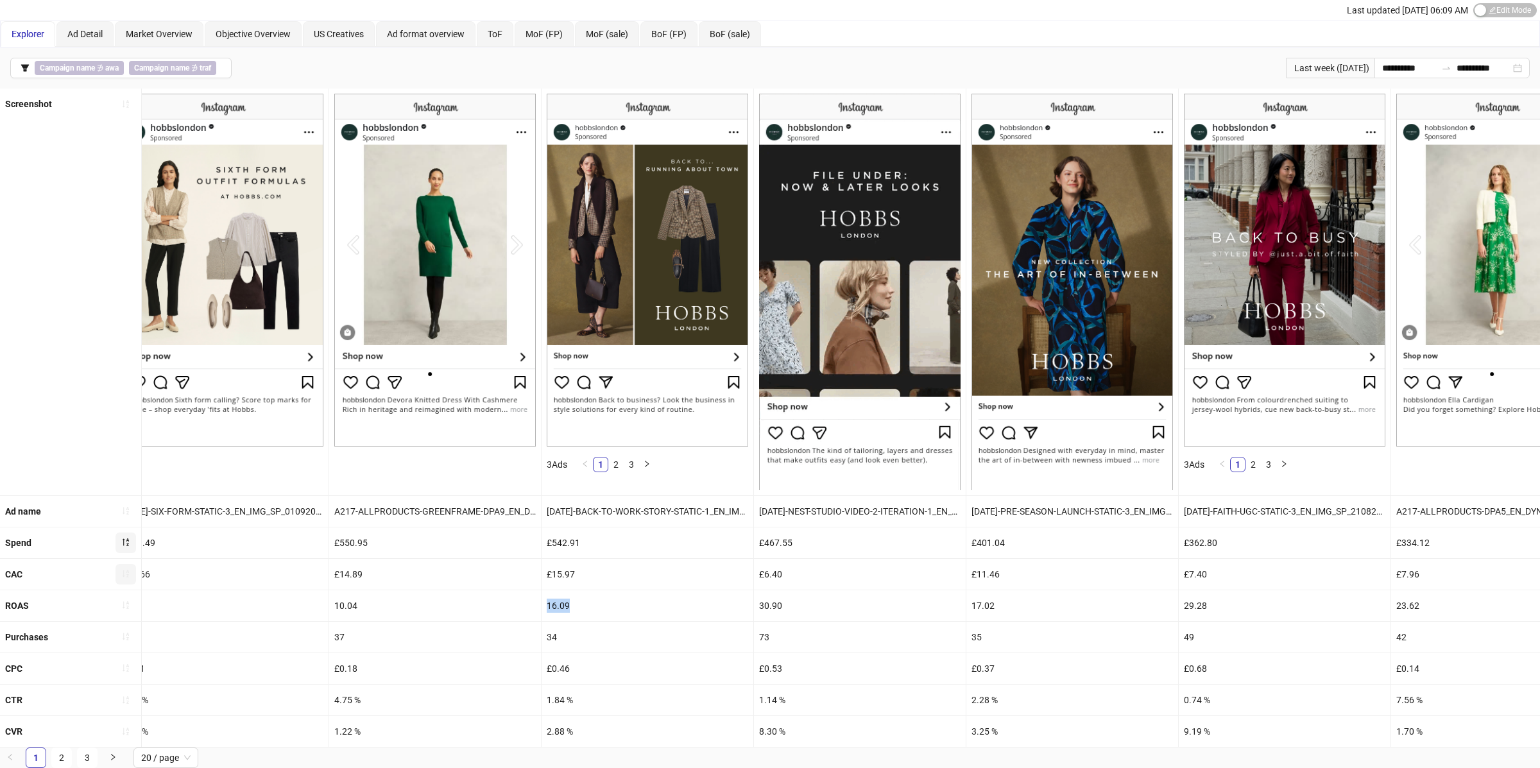
scroll to position [0, 877]
